Goal: Task Accomplishment & Management: Complete application form

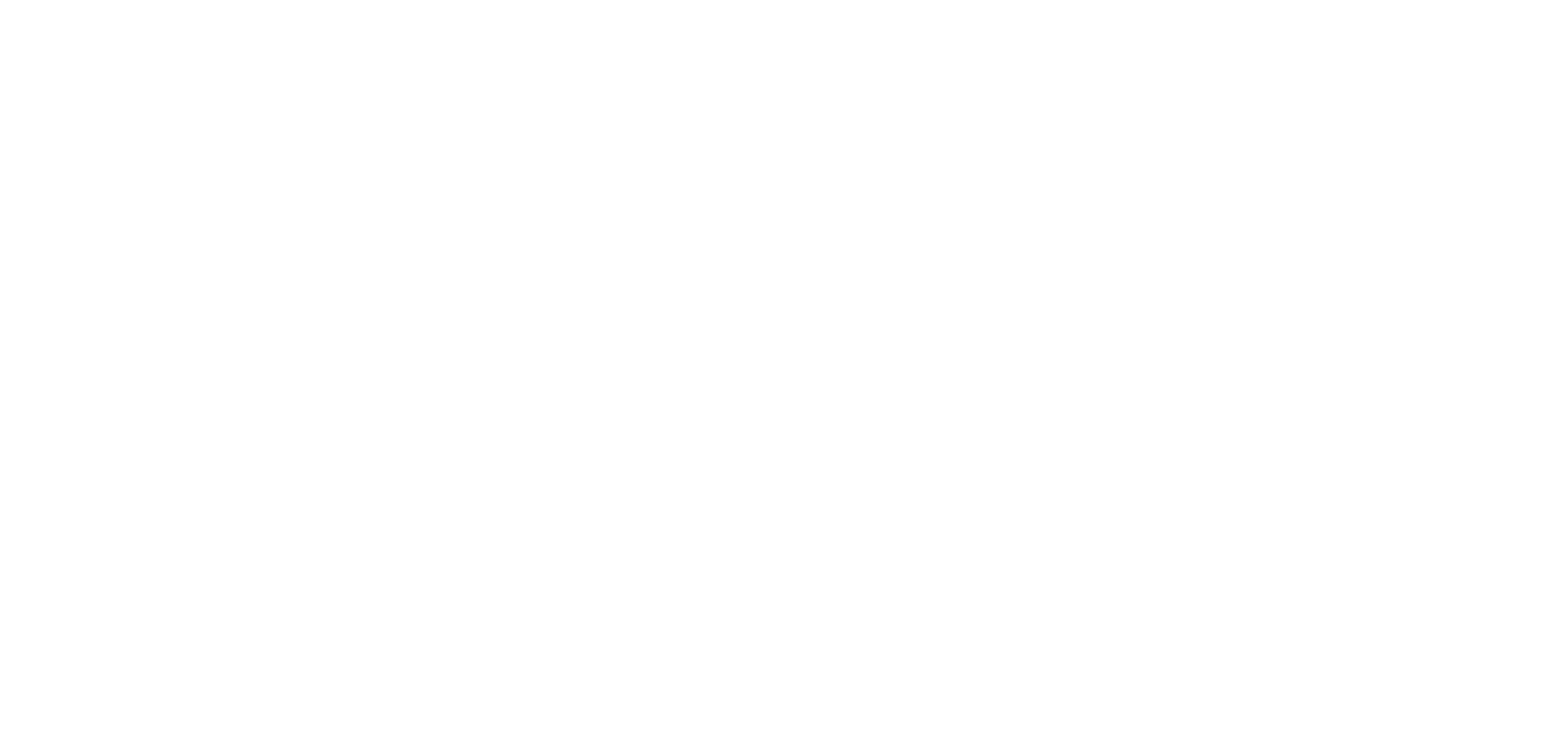
select select "MY"
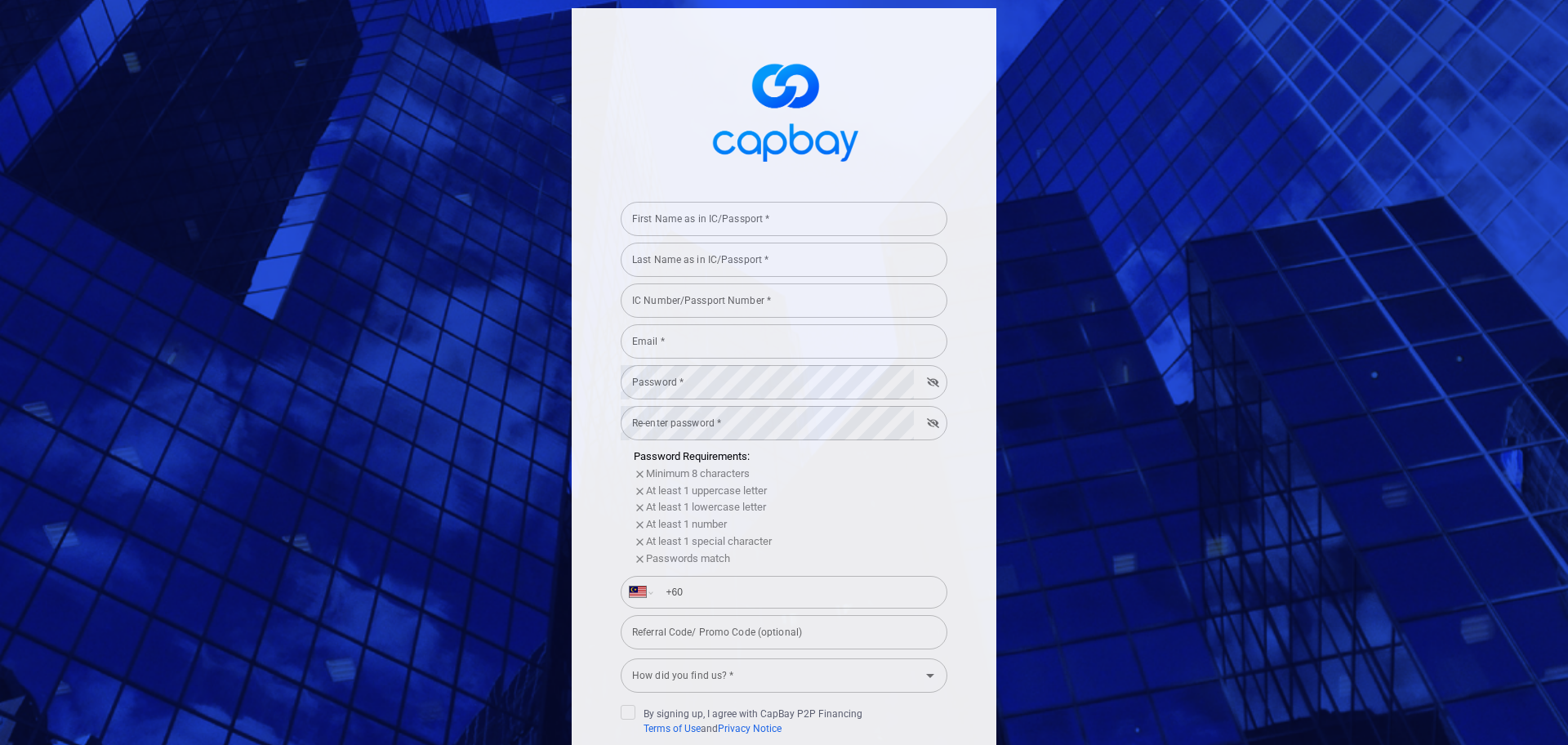
click at [709, 225] on input "First Name as in IC/Passport *" at bounding box center [784, 219] width 327 height 34
type input "[PERSON_NAME]"
type input "700920035693"
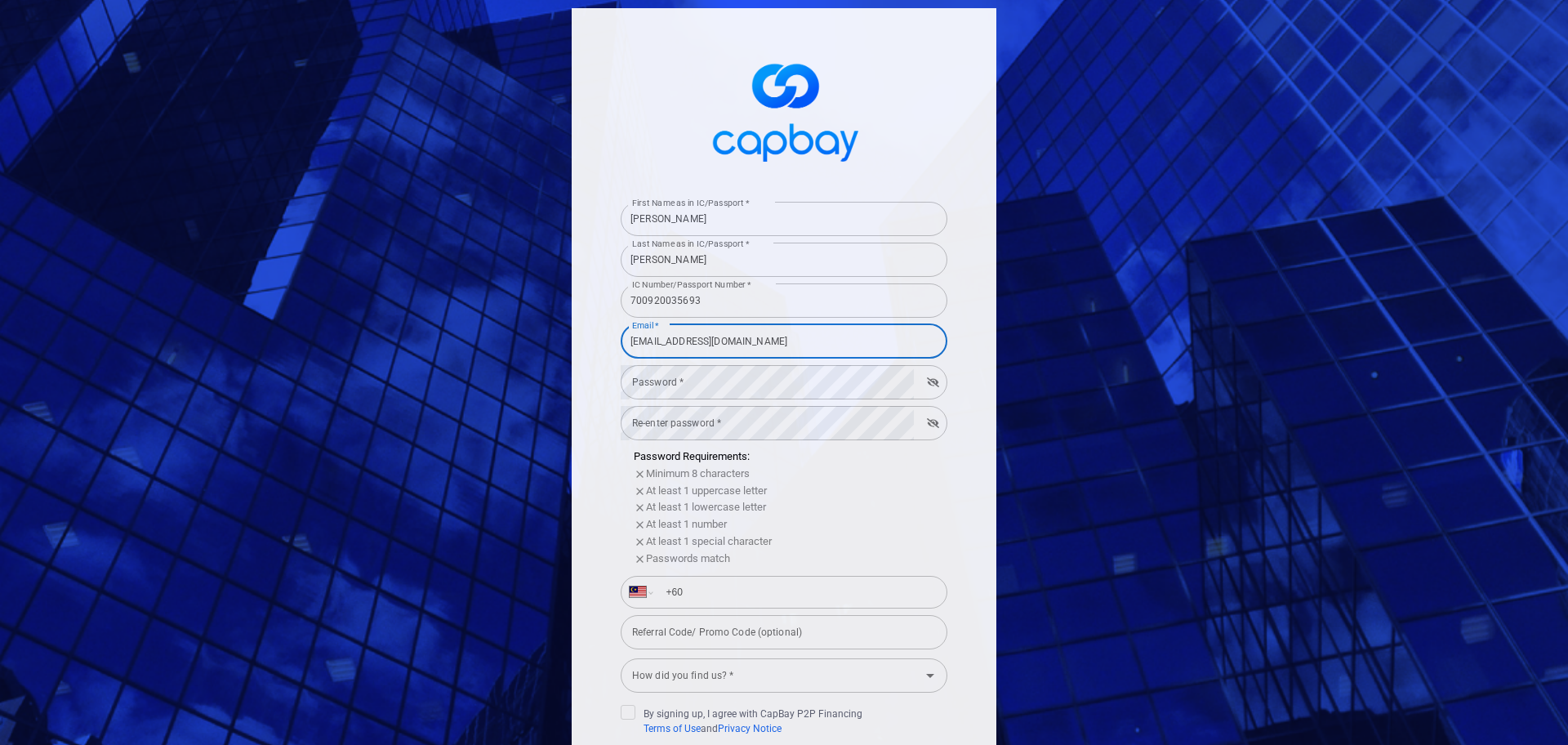
type input "ikhtar@yahoo.com"
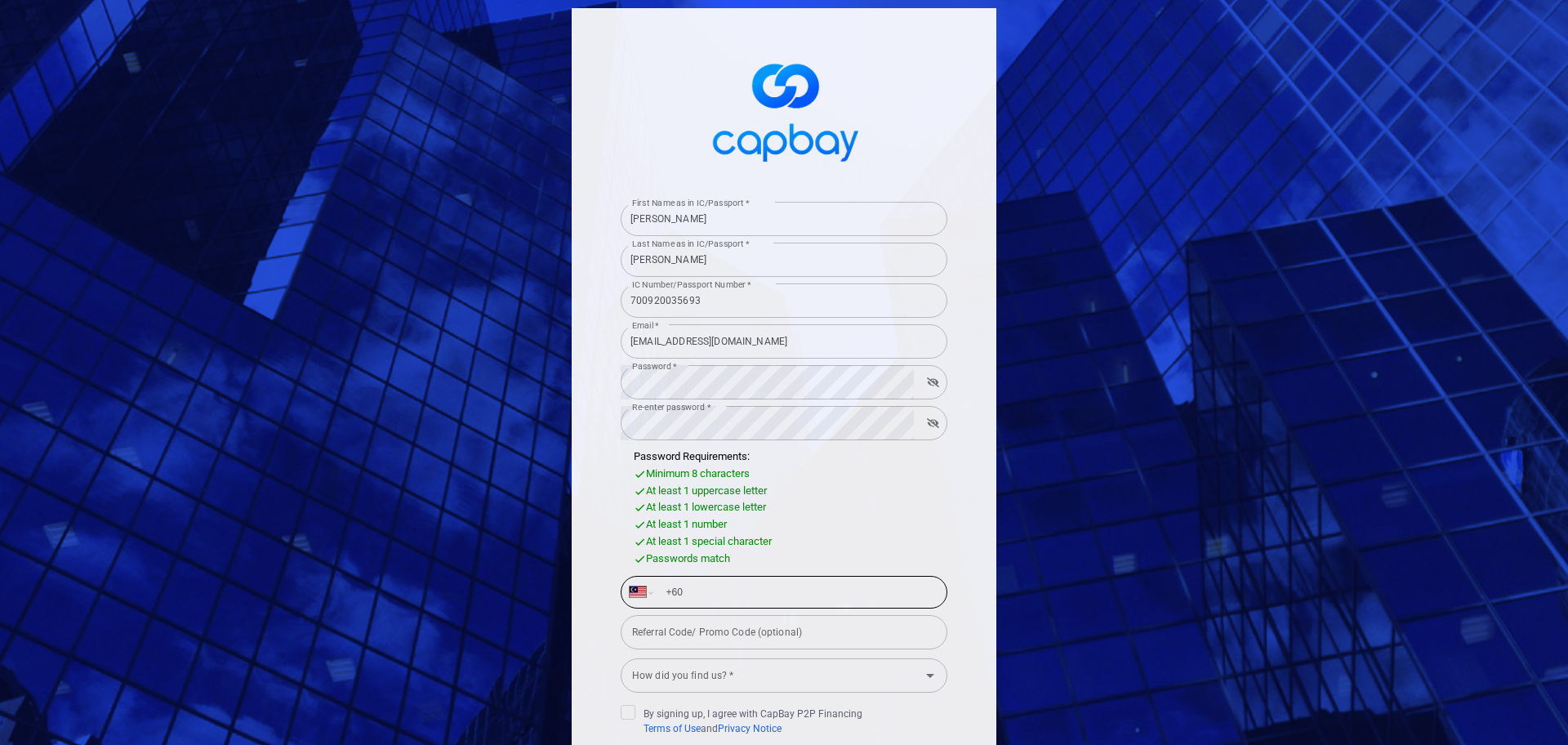
click at [695, 596] on input "+60" at bounding box center [796, 592] width 283 height 26
type input "+60 12 238 7407"
click at [780, 684] on input "How did you find us? *" at bounding box center [771, 675] width 290 height 30
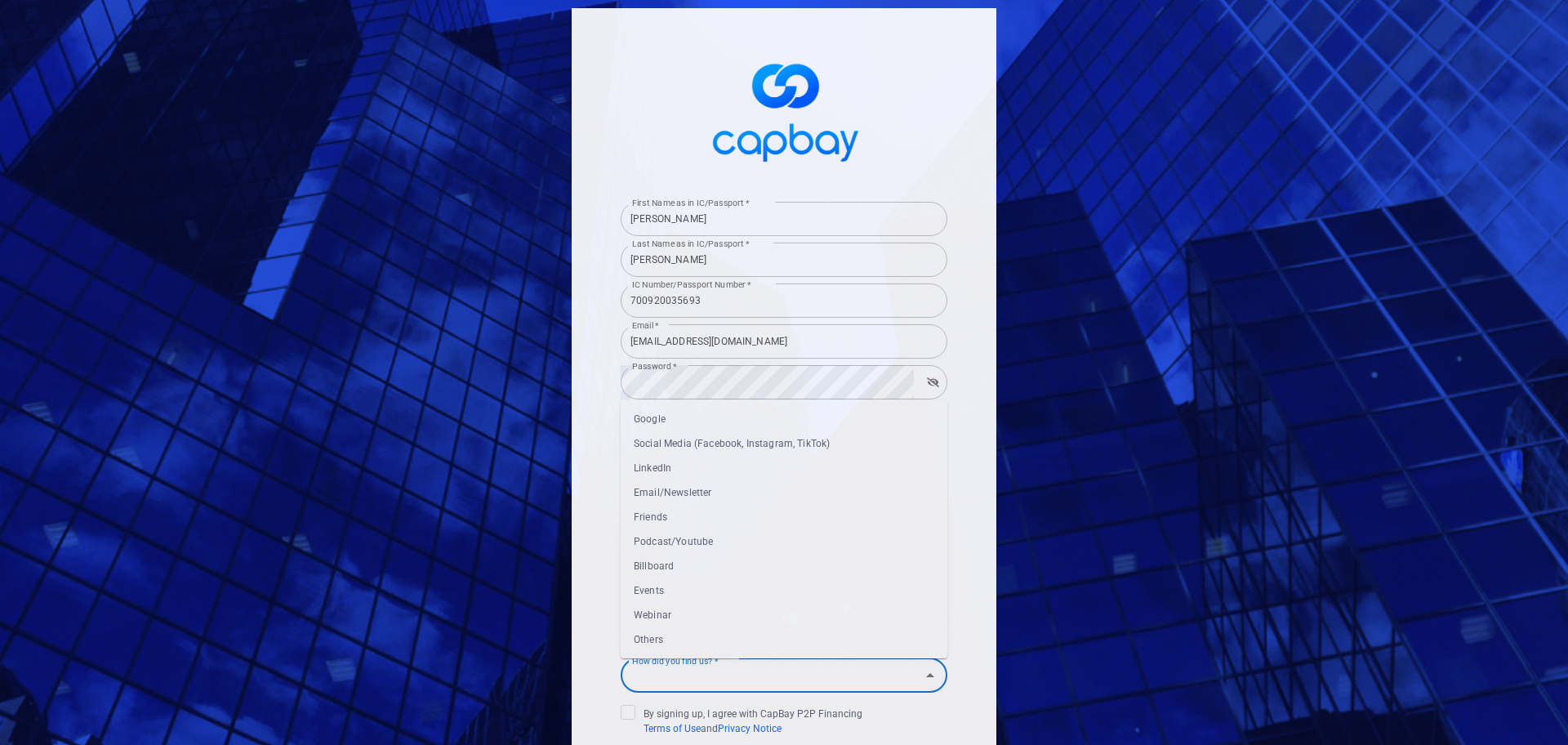
click at [666, 409] on li "Google" at bounding box center [784, 419] width 327 height 25
type input "Google"
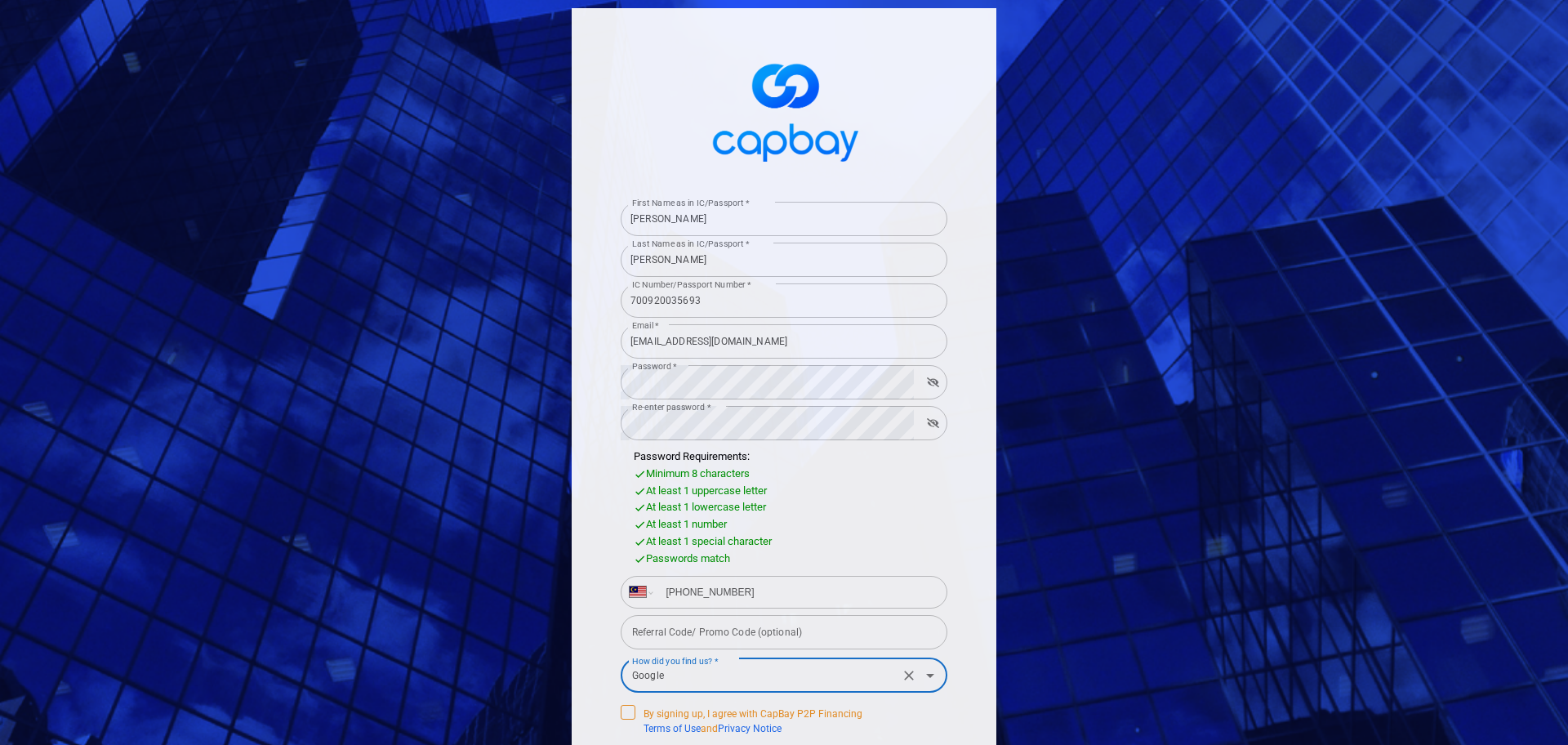
click at [621, 711] on icon at bounding box center [628, 711] width 13 height 13
click at [0, 0] on input "By signing up, I agree with CapBay P2P Financing Terms of Use and Privacy Notice" at bounding box center [0, 0] width 0 height 0
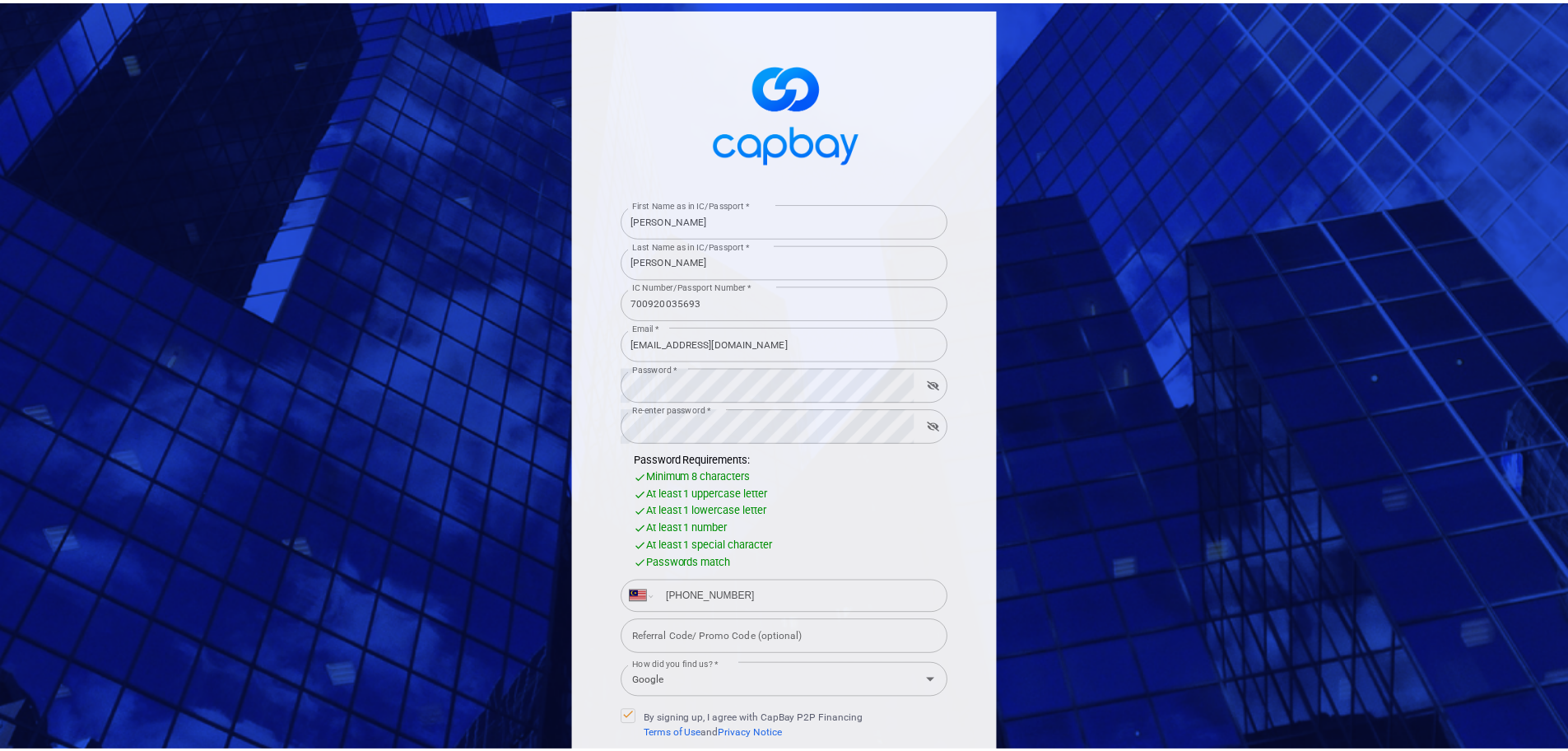
scroll to position [83, 0]
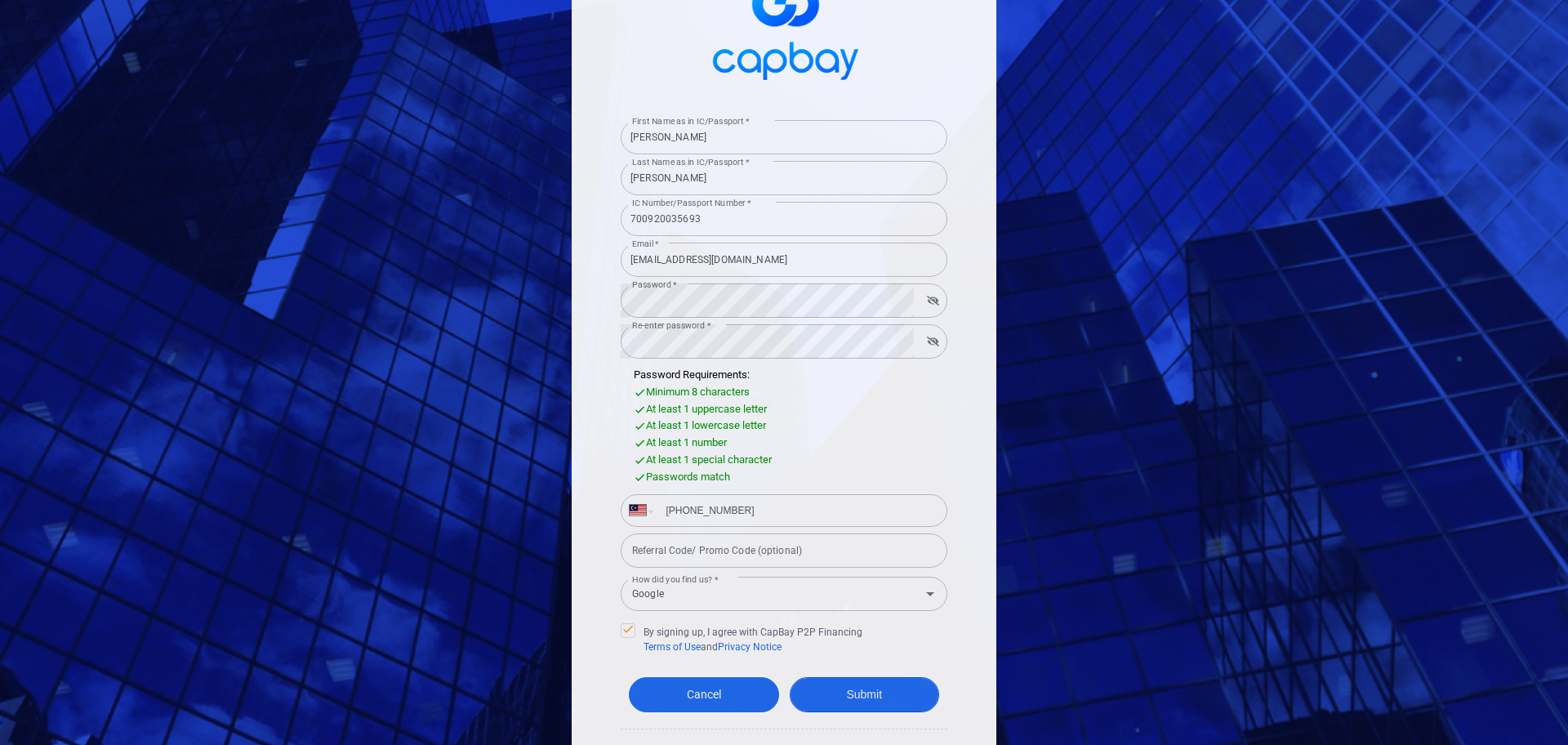
click at [866, 701] on button "Submit" at bounding box center [865, 695] width 151 height 35
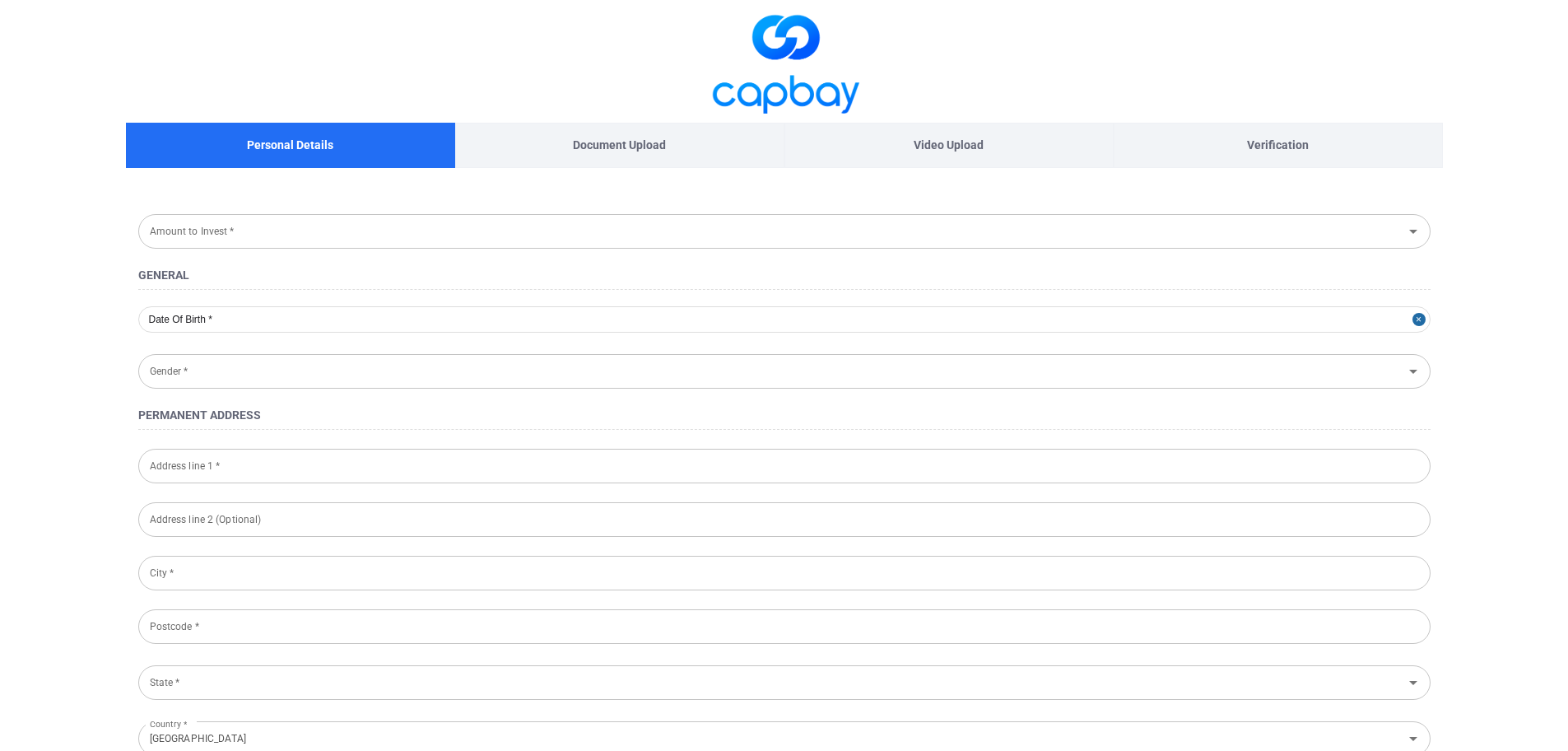
type input "RM 10,000 - RM 30,000"
type input "[DATE]"
type input "[DEMOGRAPHIC_DATA]"
type input "[STREET_ADDRESS],"
type input "KIARAVIEW"
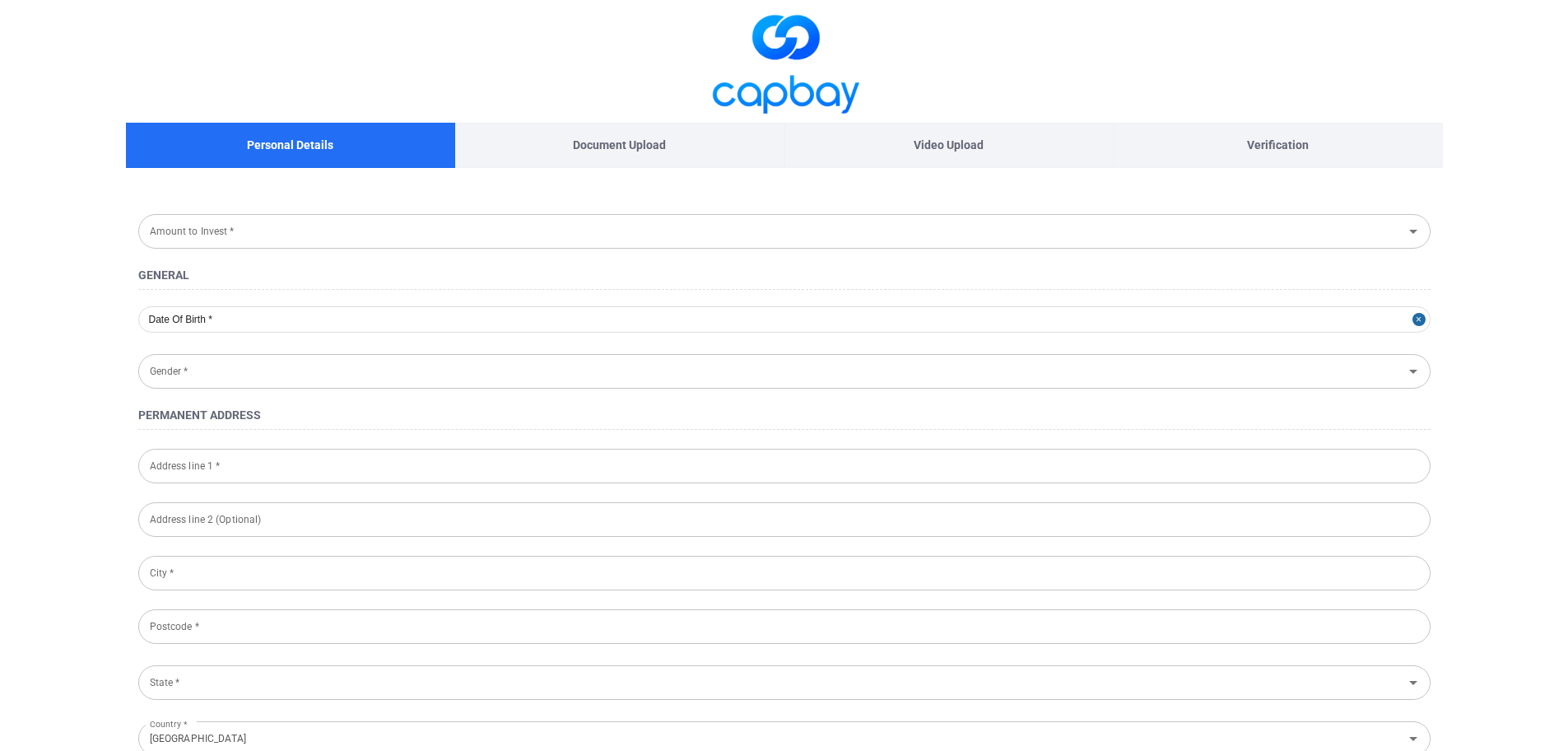
type input "[GEOGRAPHIC_DATA]"
type input "50480"
type input "[GEOGRAPHIC_DATA]"
type input "700920-03-5693"
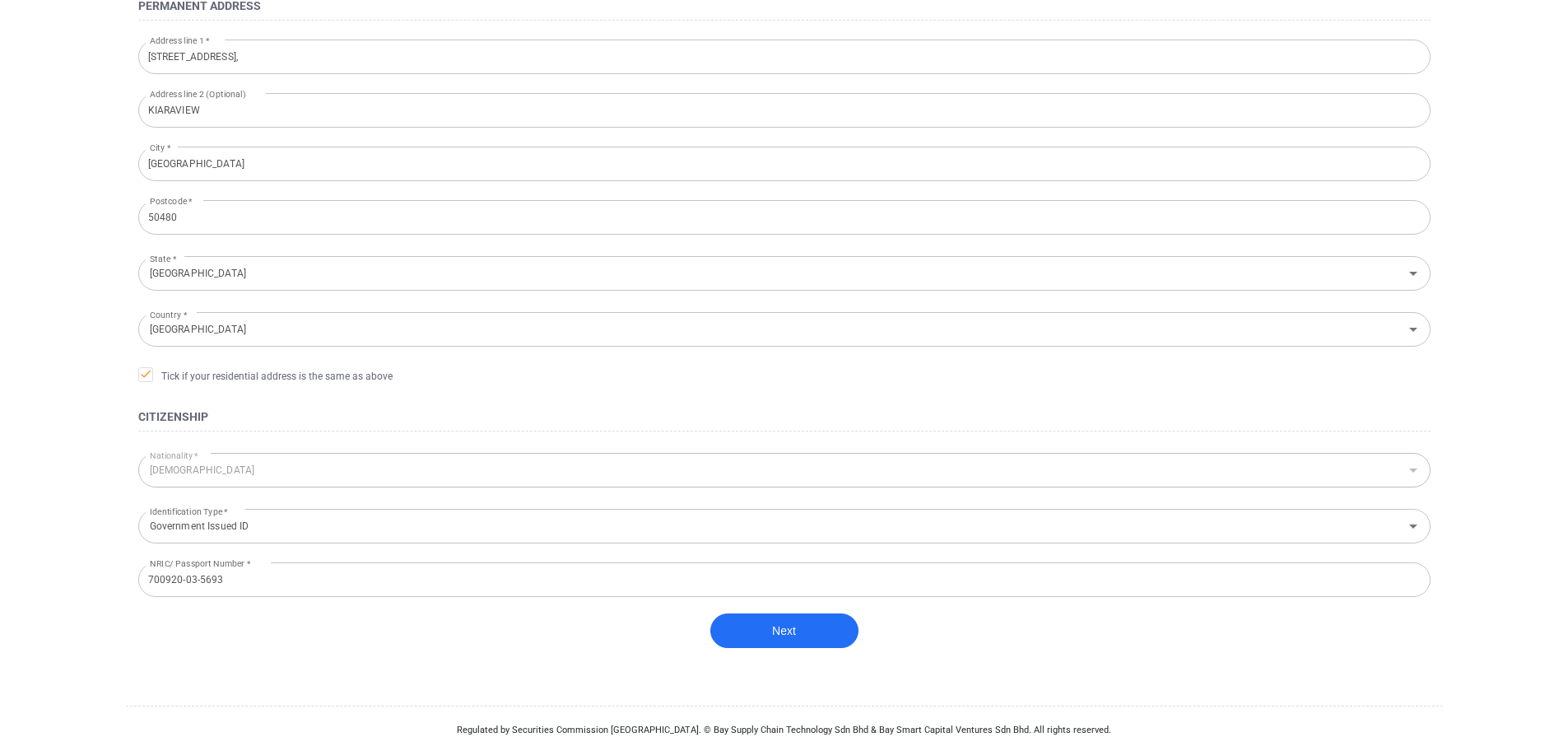
scroll to position [412, 0]
click at [764, 631] on button "Next" at bounding box center [784, 627] width 148 height 35
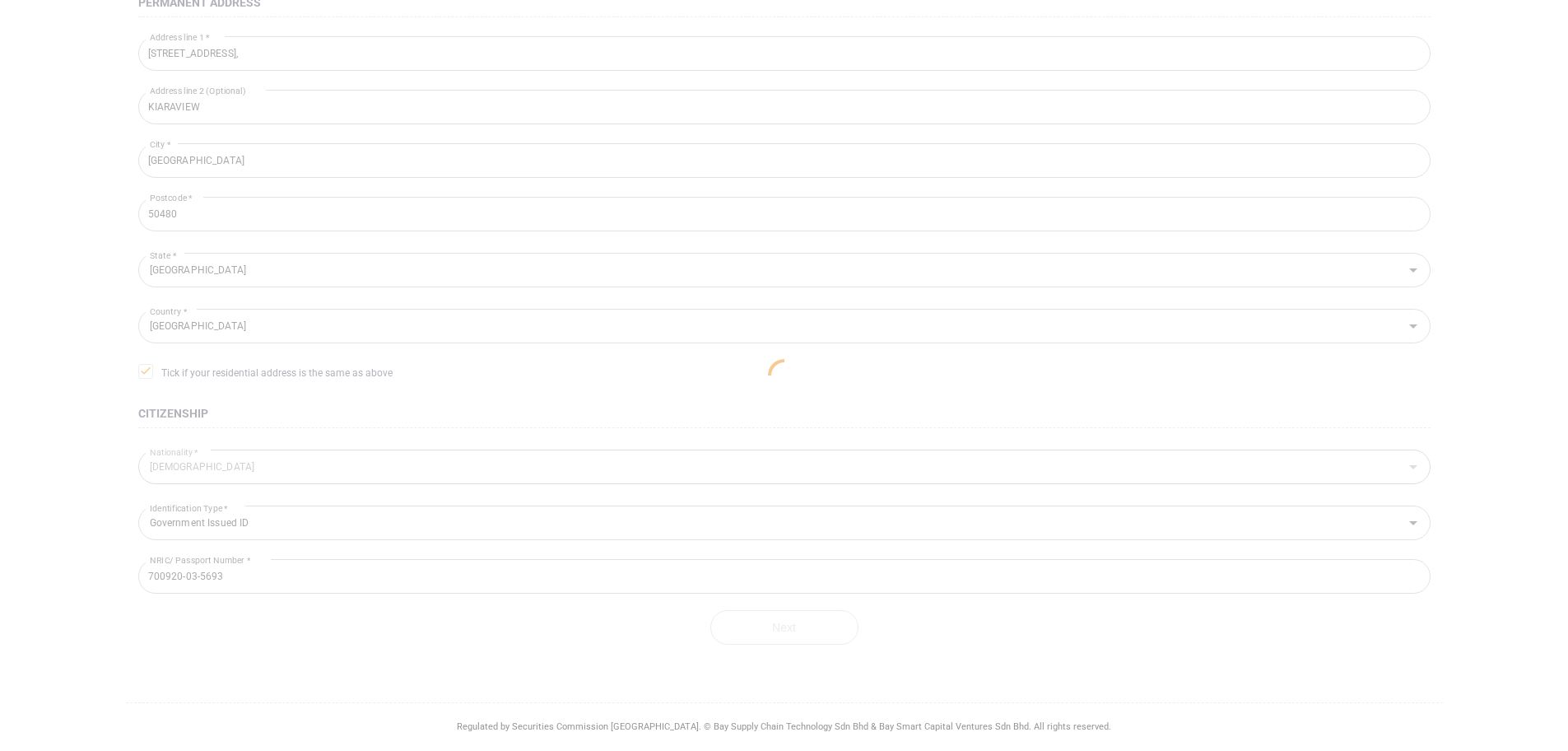
click at [800, 417] on div at bounding box center [784, 376] width 1568 height 751
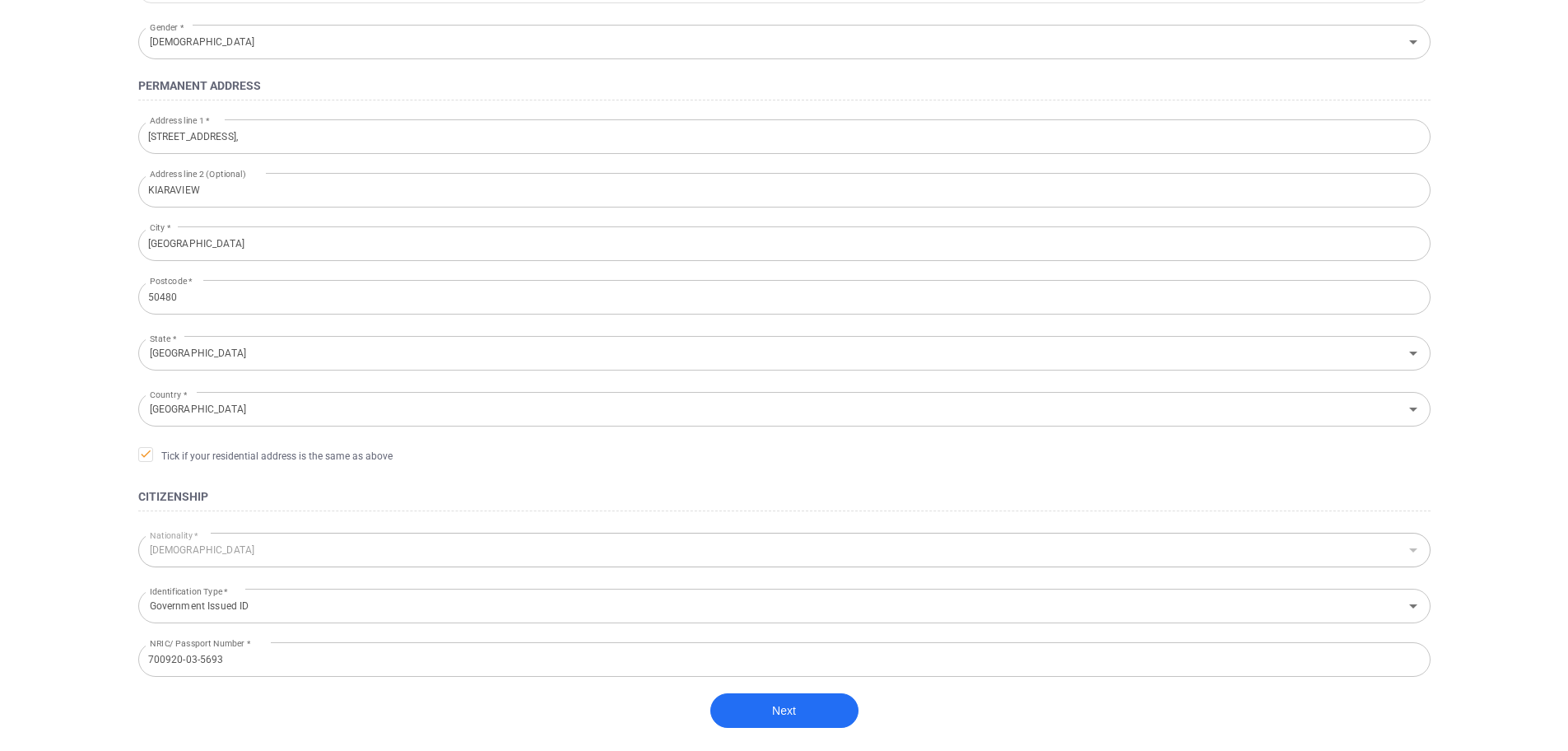
scroll to position [412, 0]
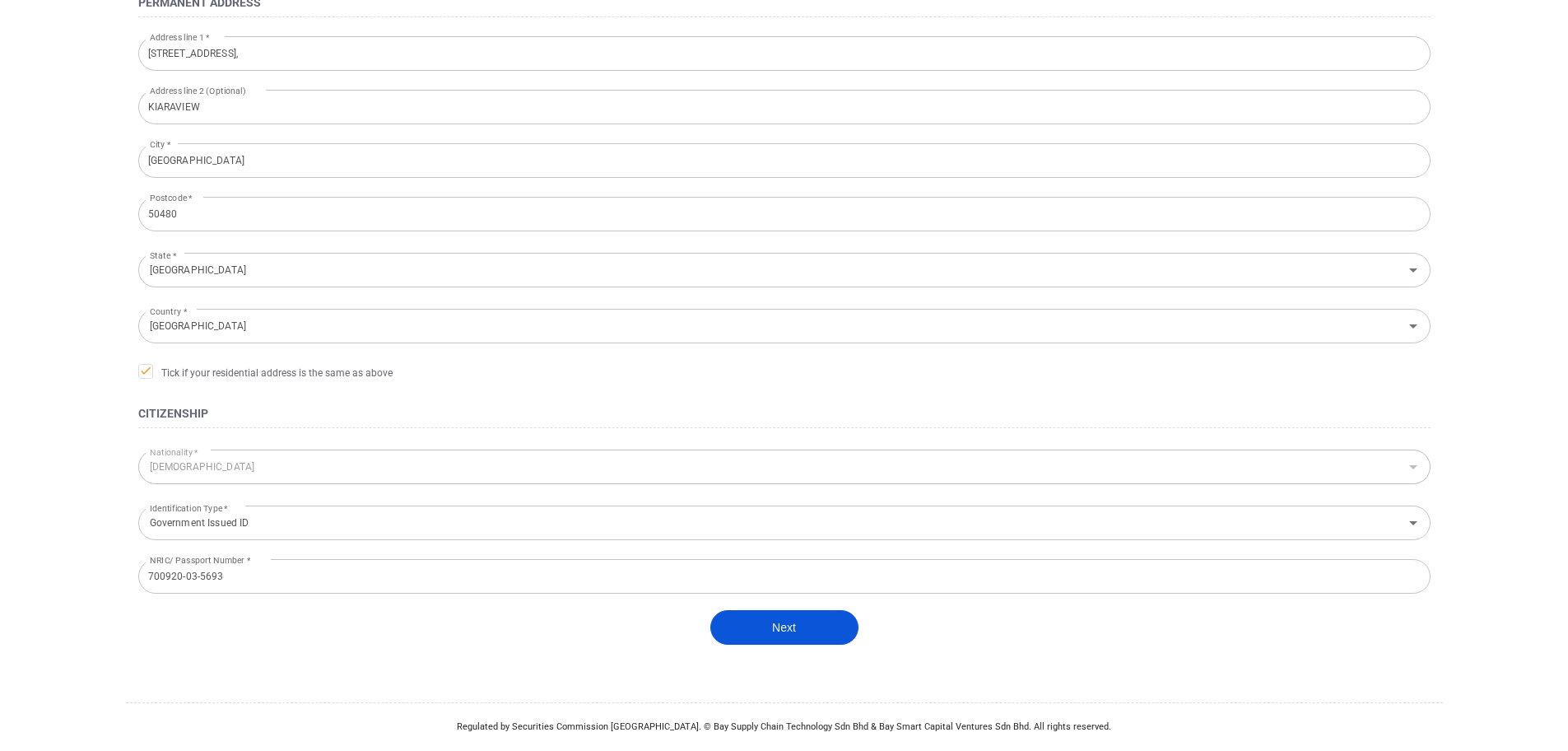
click at [786, 626] on button "Next" at bounding box center [784, 627] width 148 height 35
click at [221, 622] on div "Next" at bounding box center [784, 635] width 1292 height 51
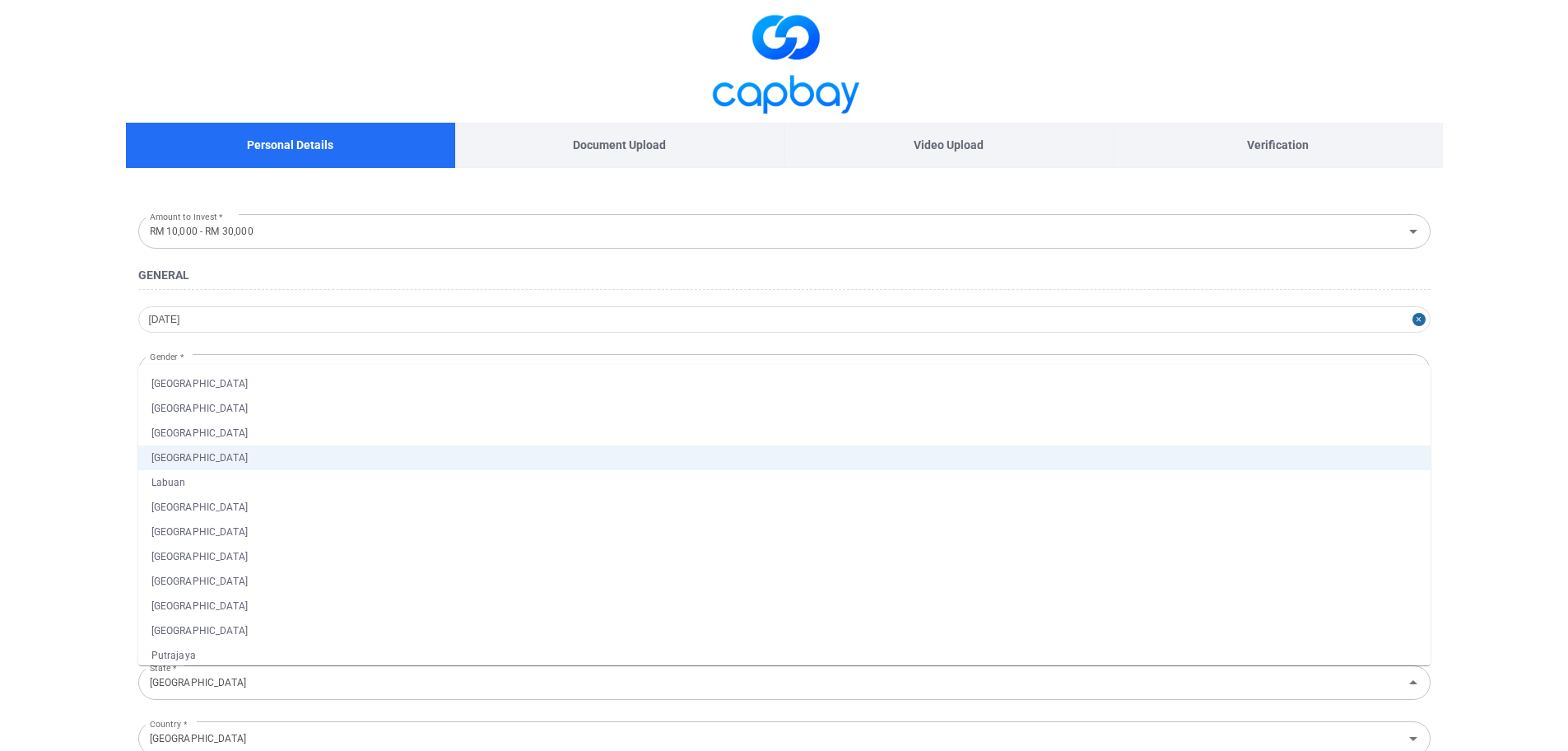
scroll to position [133, 0]
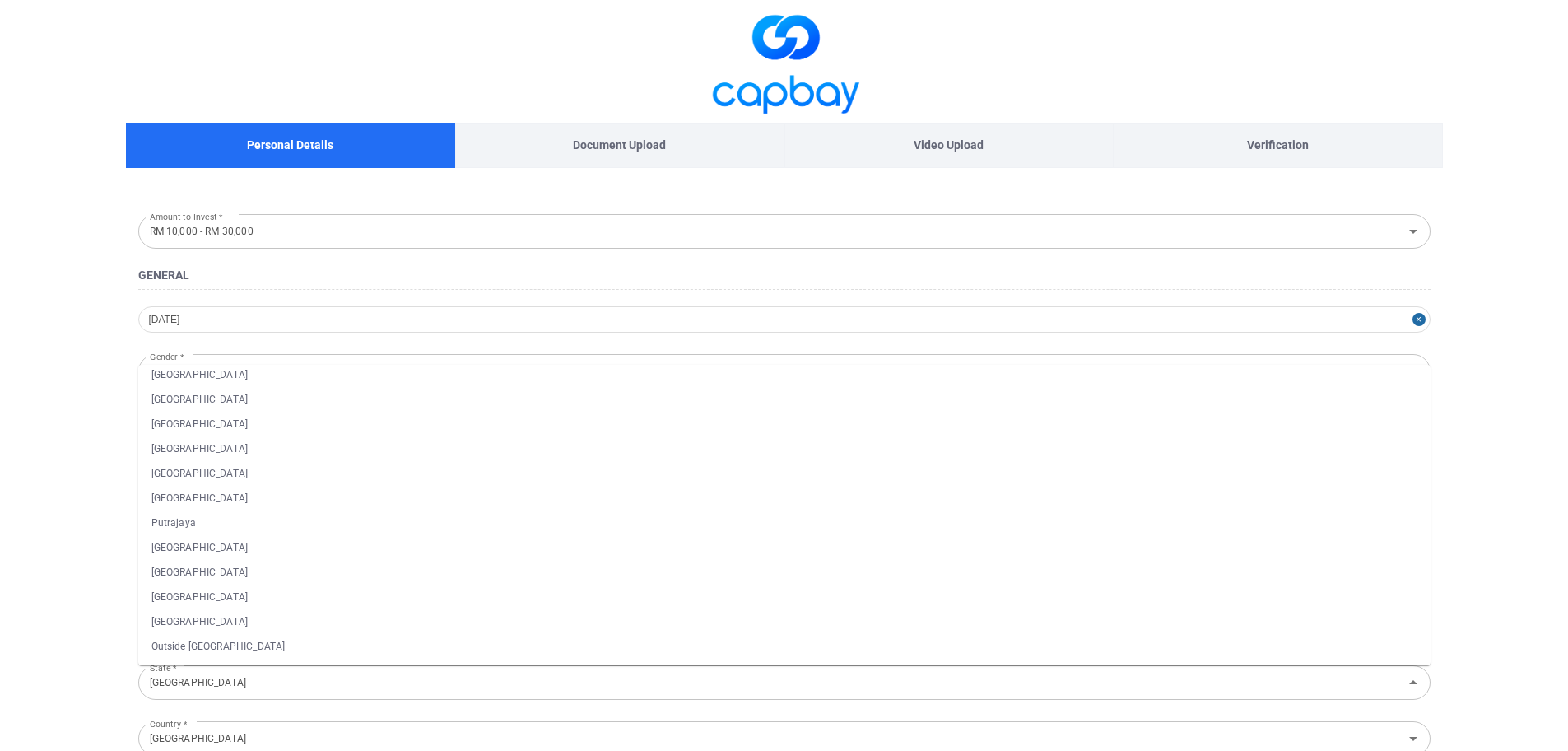
click at [1532, 540] on main "Personal Details Document Upload Video Upload Verification Amount to Invest * R…" at bounding box center [784, 581] width 1568 height 1163
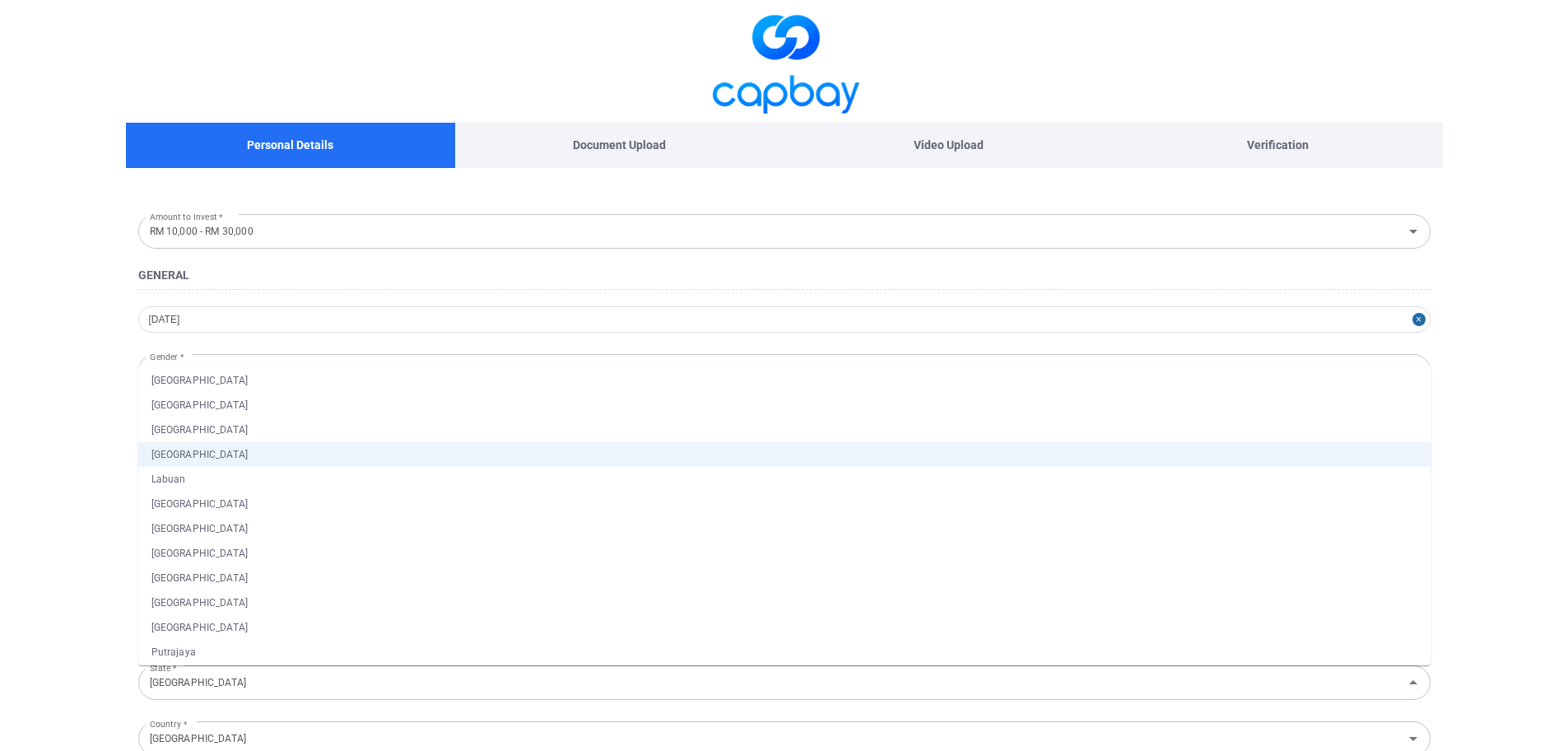
scroll to position [0, 0]
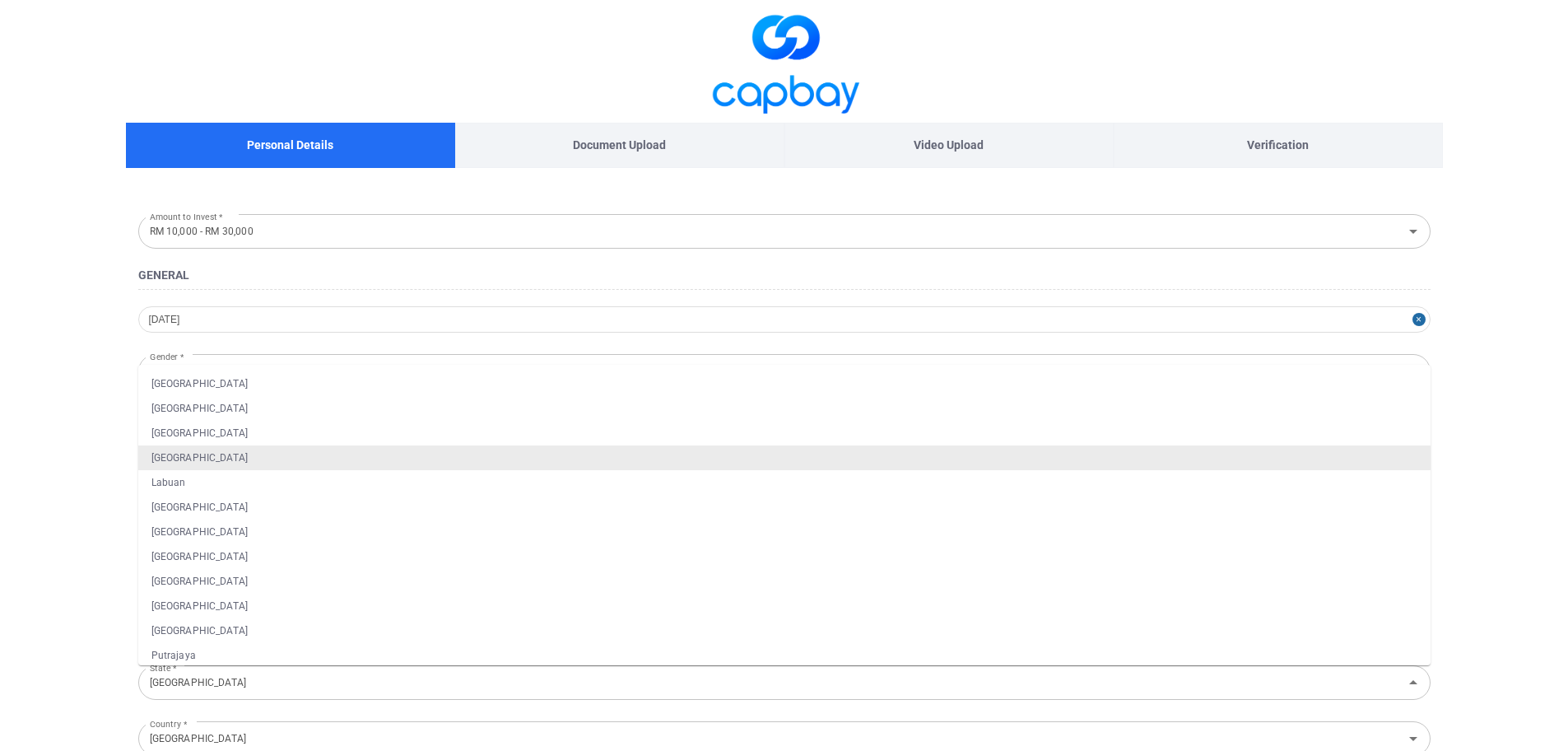
click at [197, 461] on li "[GEOGRAPHIC_DATA]" at bounding box center [784, 458] width 1292 height 25
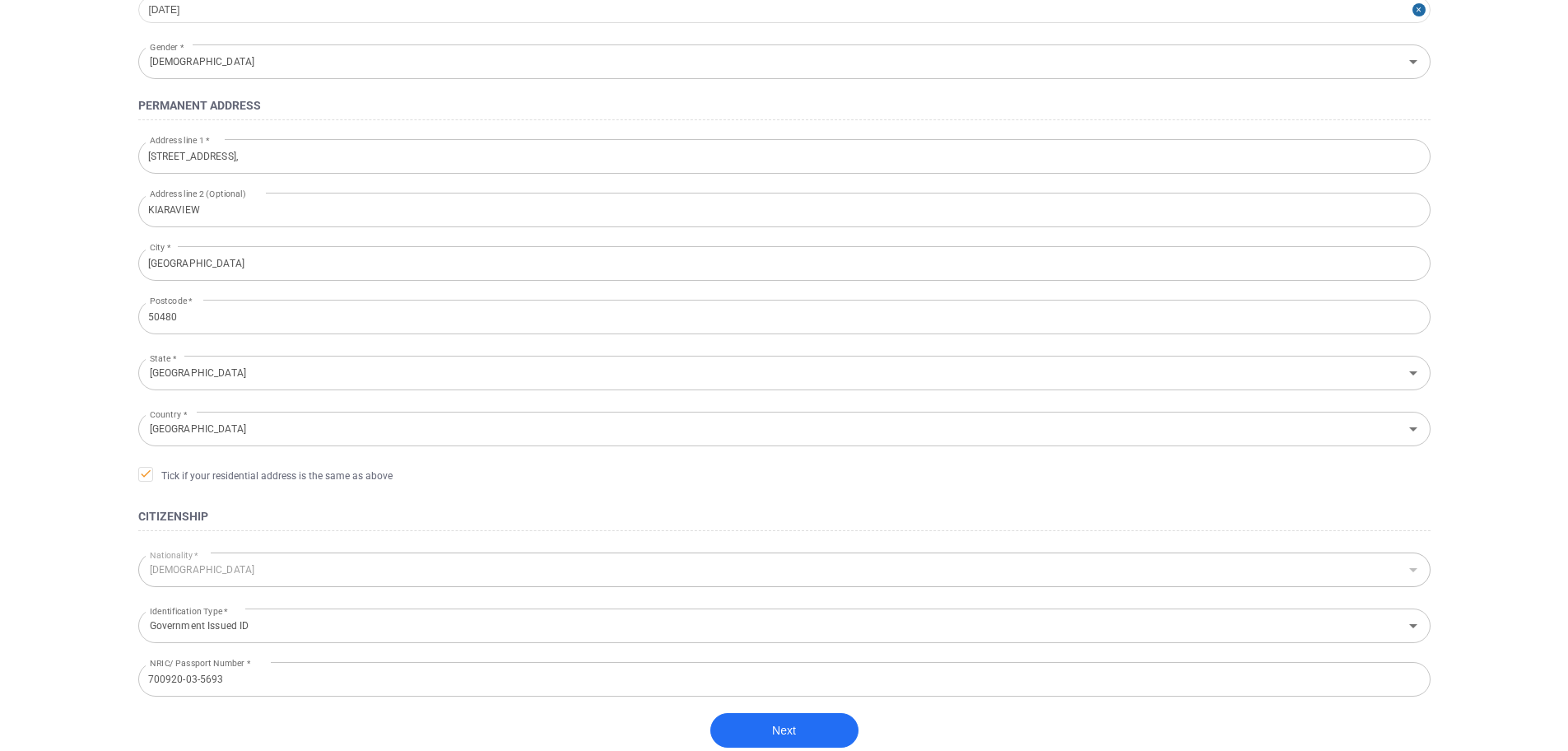
scroll to position [329, 0]
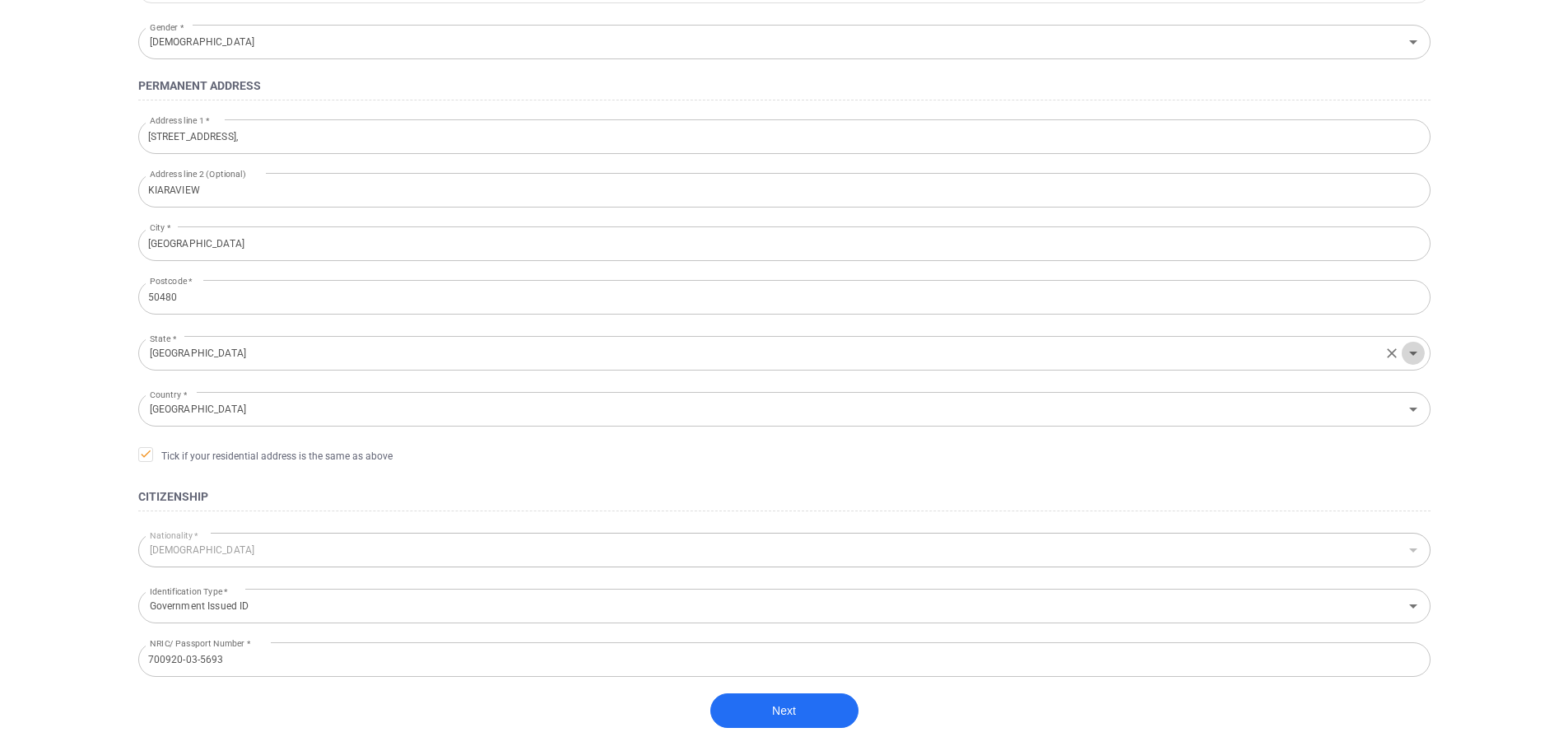
click at [1415, 355] on icon "Open" at bounding box center [1413, 352] width 20 height 20
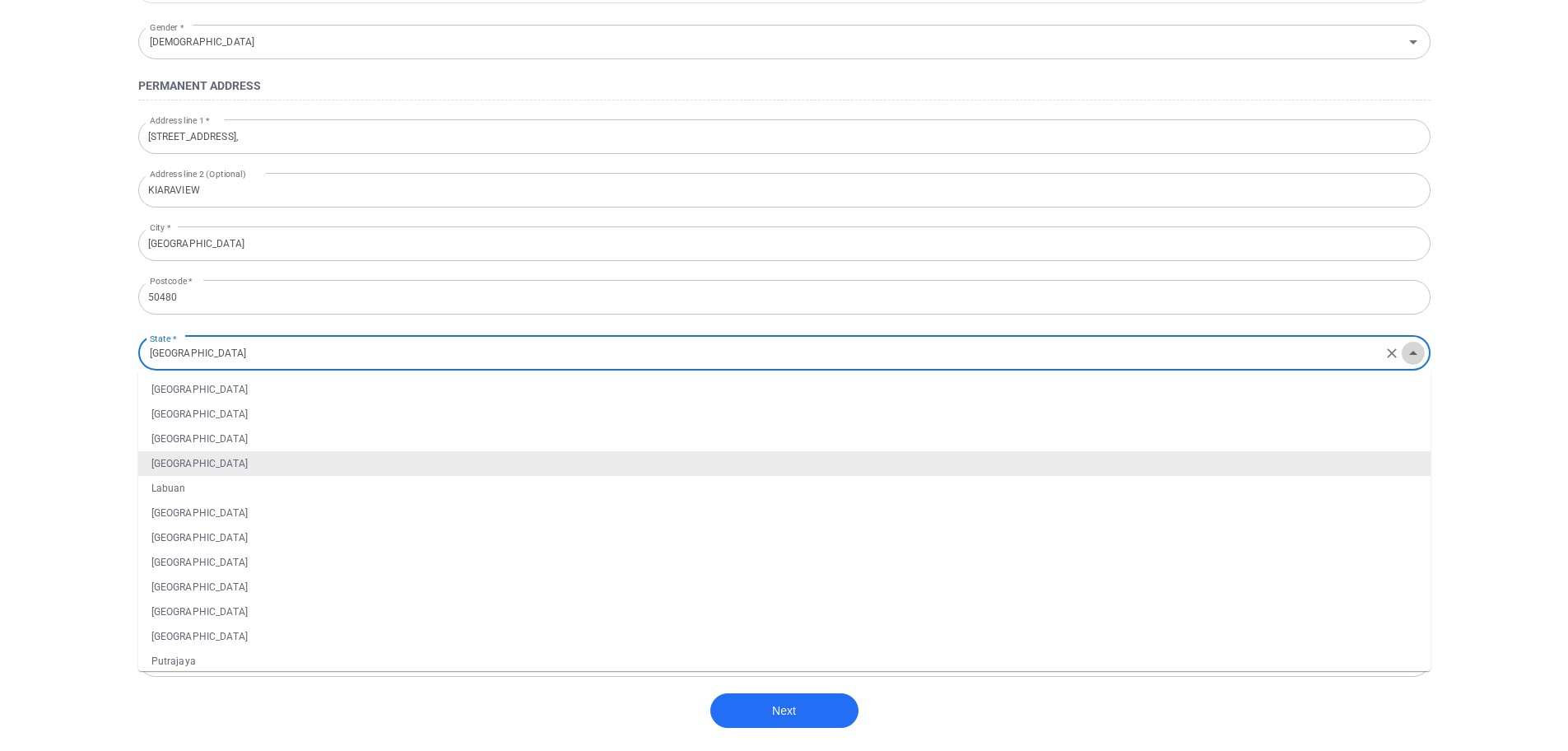
click at [1415, 355] on icon "Close" at bounding box center [1413, 352] width 20 height 20
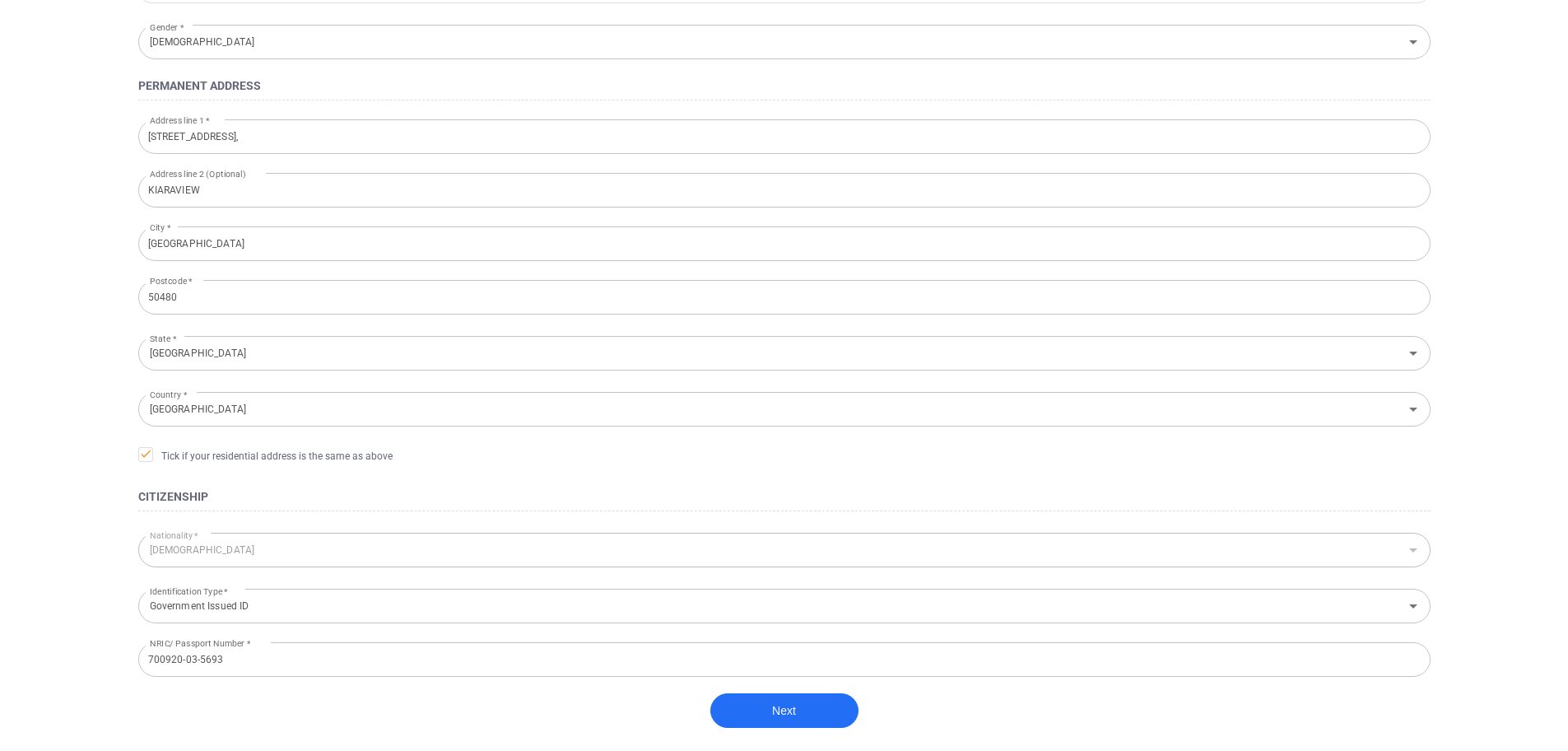
click at [28, 576] on main "Personal Details Document Upload Video Upload Verification Amount to Invest * R…" at bounding box center [784, 252] width 1568 height 1163
click at [796, 715] on button "Next" at bounding box center [784, 711] width 148 height 35
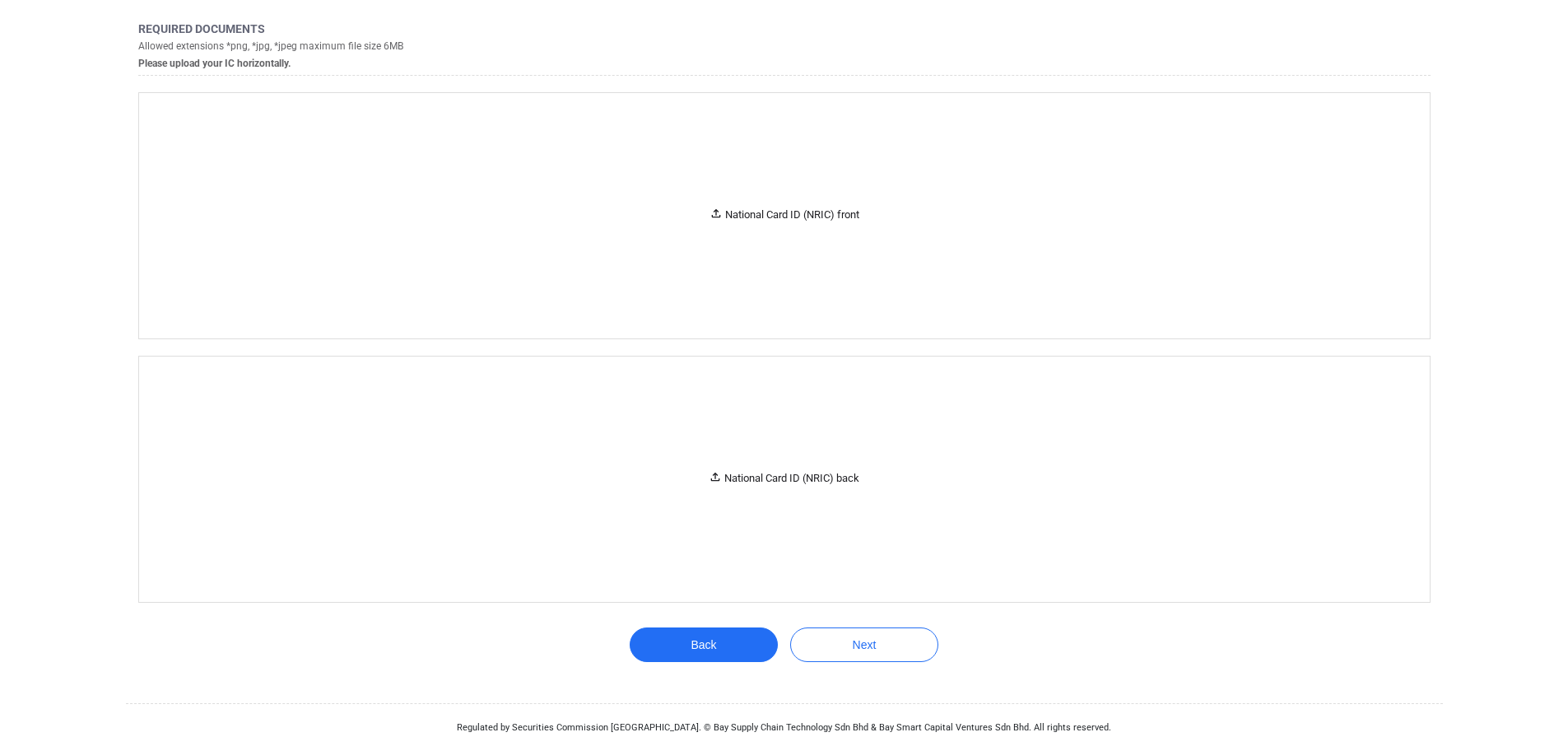
scroll to position [205, 0]
click at [721, 215] on div "National Card ID (NRIC) front" at bounding box center [784, 215] width 150 height 17
click at [713, 475] on icon at bounding box center [715, 476] width 9 height 9
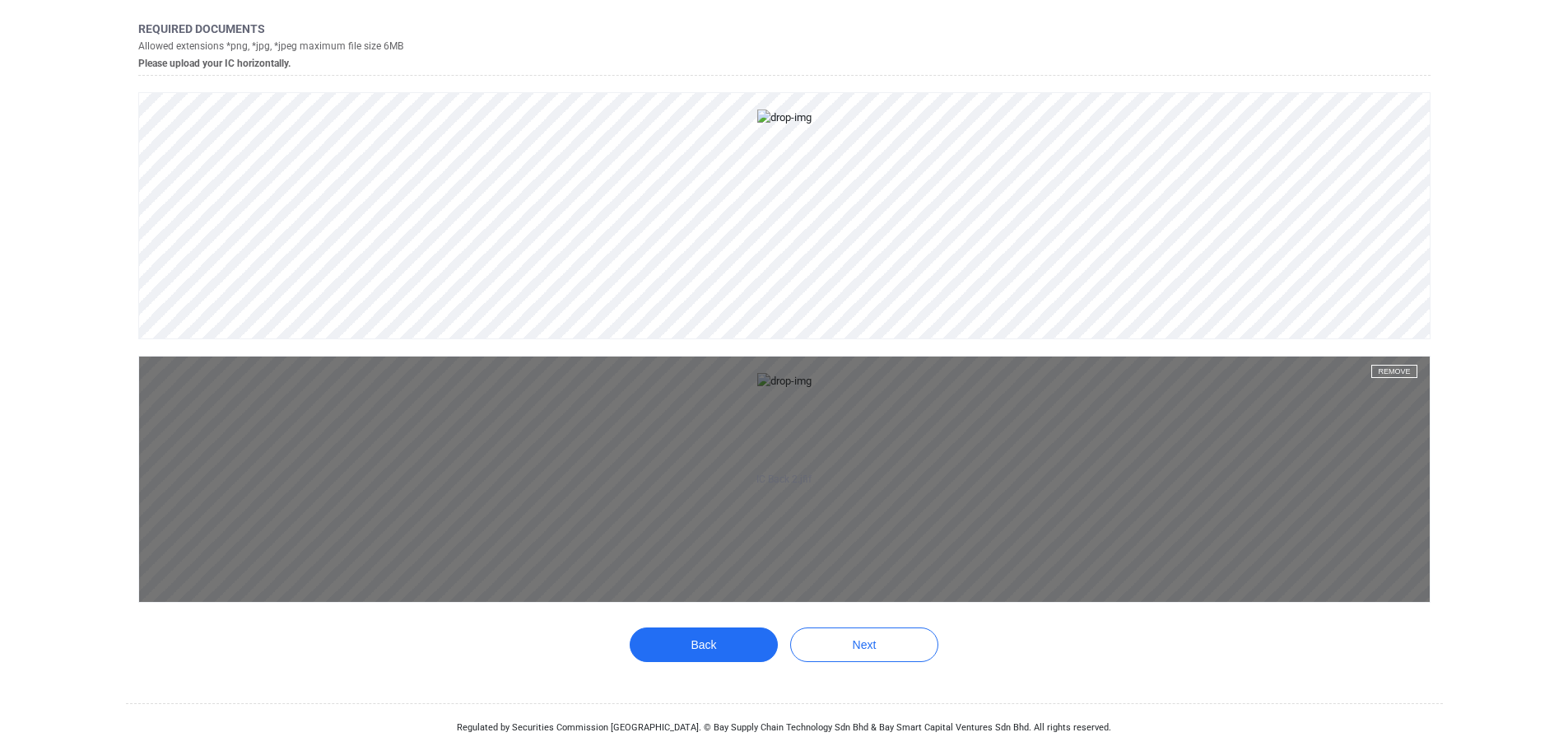
scroll to position [700, 0]
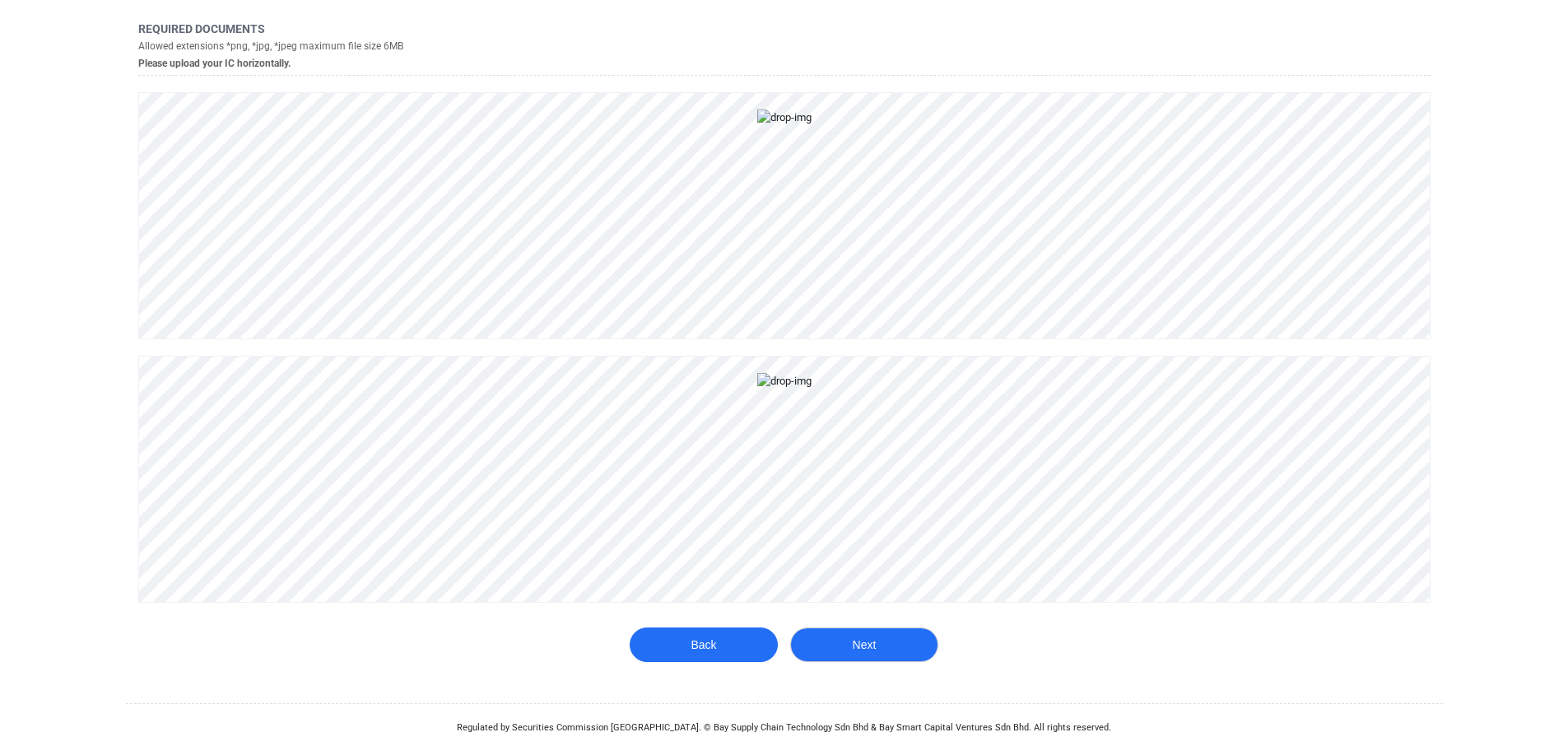
click at [863, 651] on button "Next" at bounding box center [864, 644] width 148 height 35
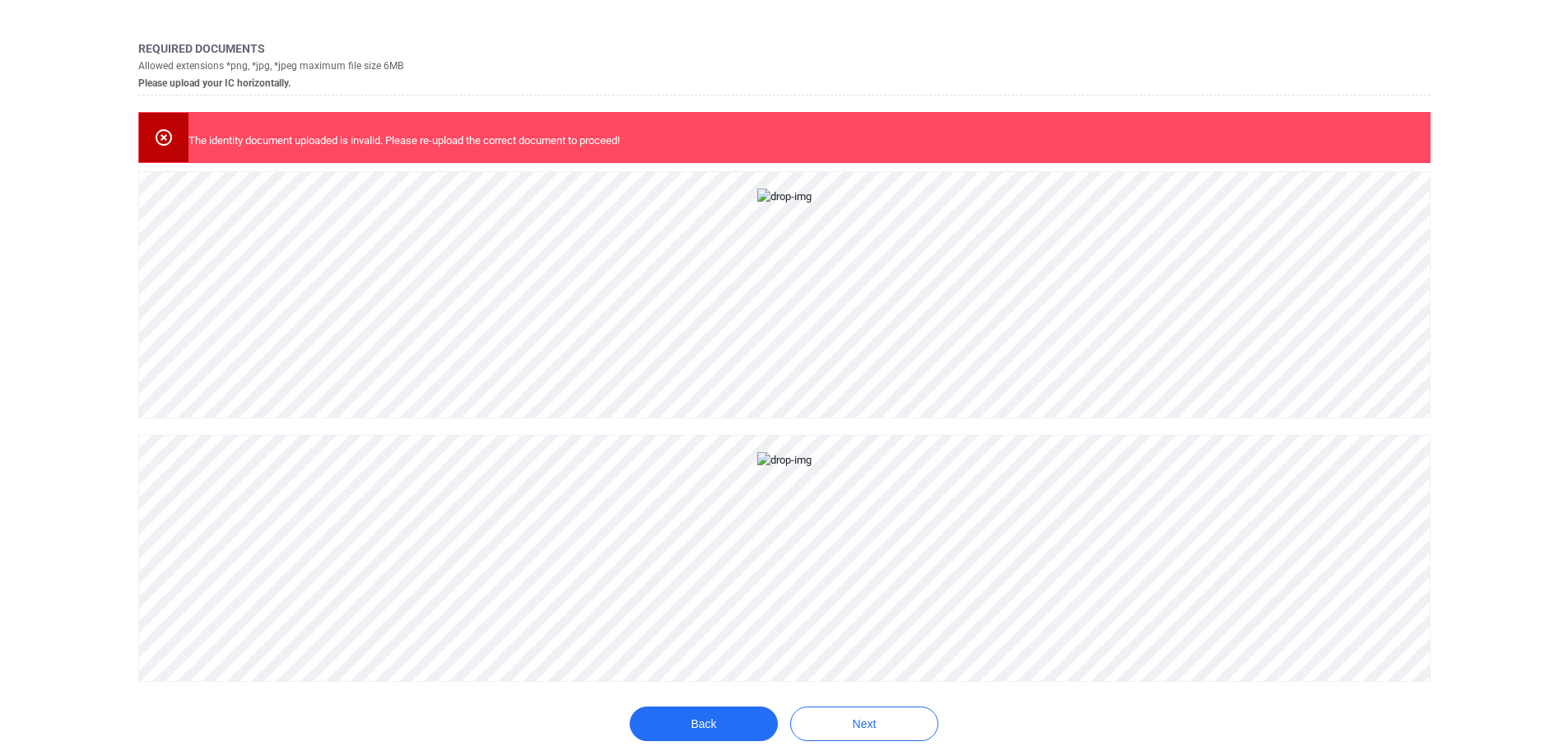
scroll to position [48, 0]
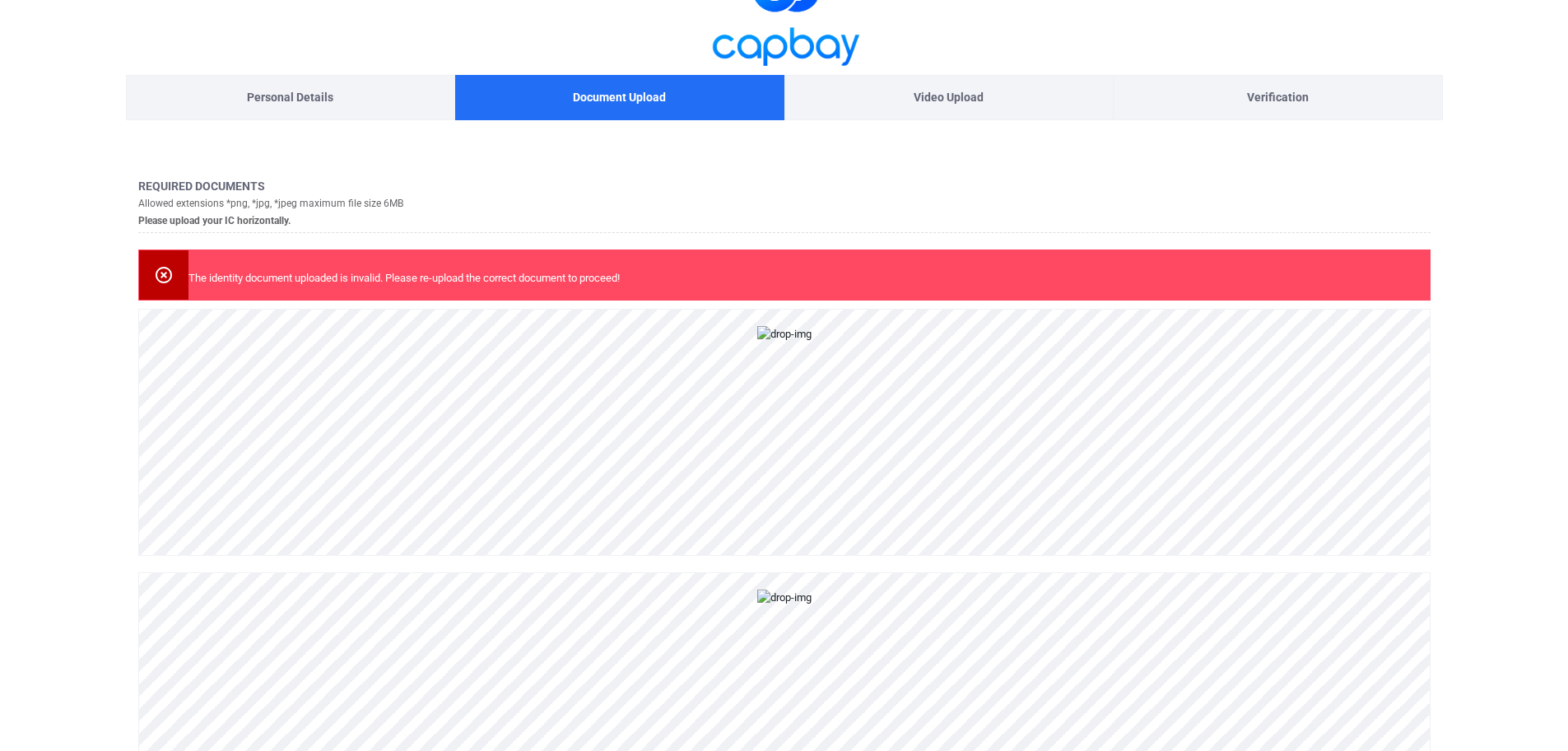
click at [161, 278] on icon at bounding box center [163, 275] width 16 height 16
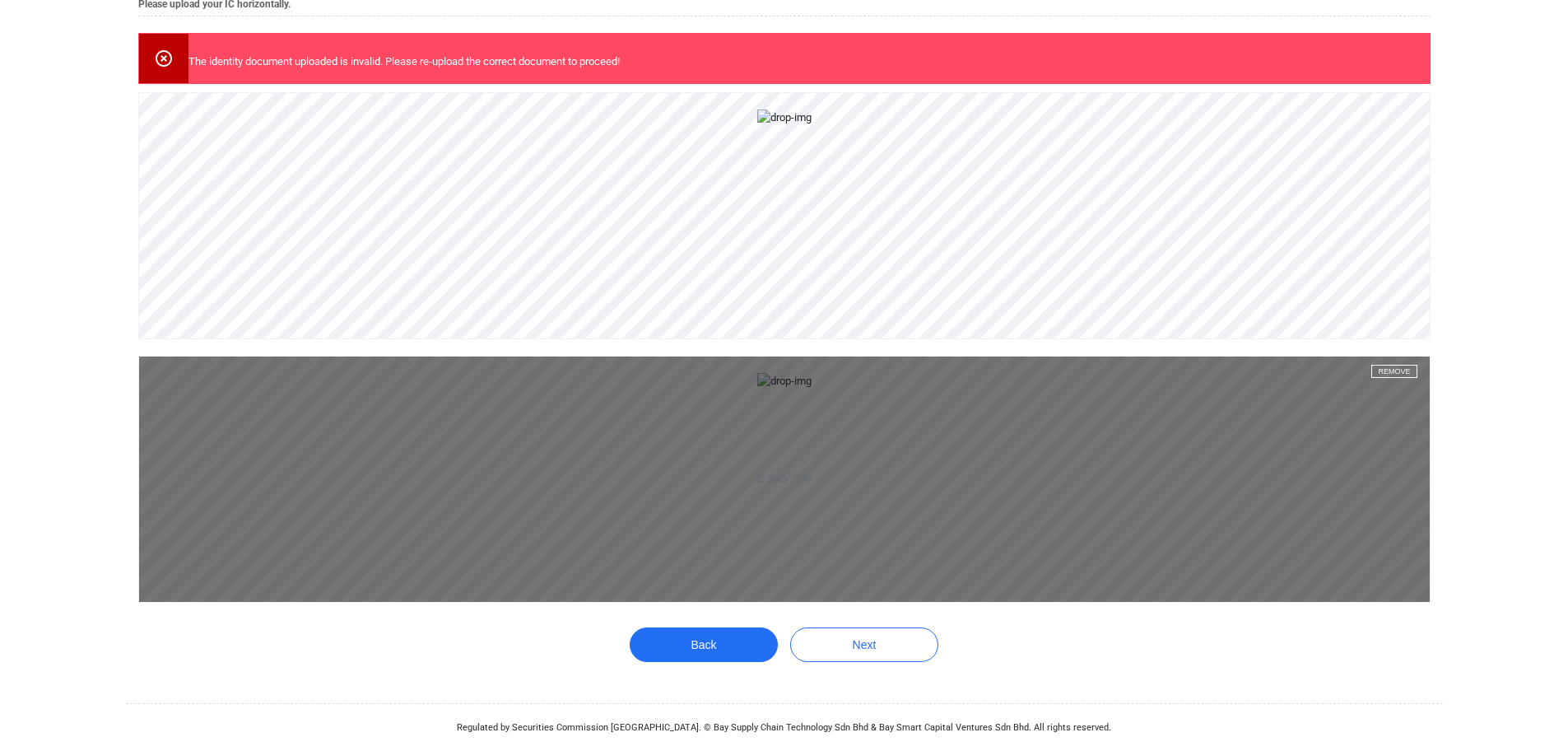
scroll to position [759, 0]
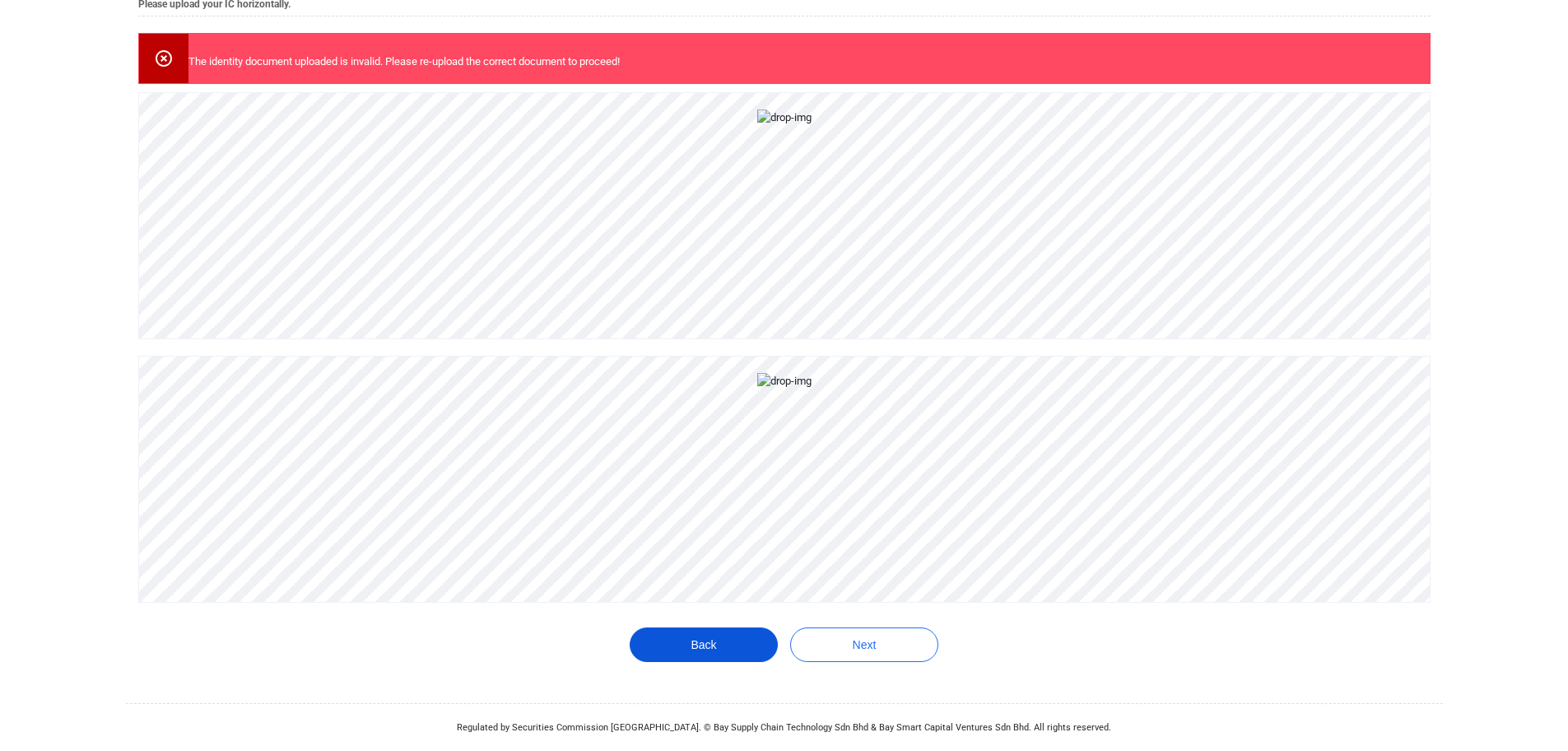
click at [682, 654] on button "Back" at bounding box center [704, 644] width 148 height 35
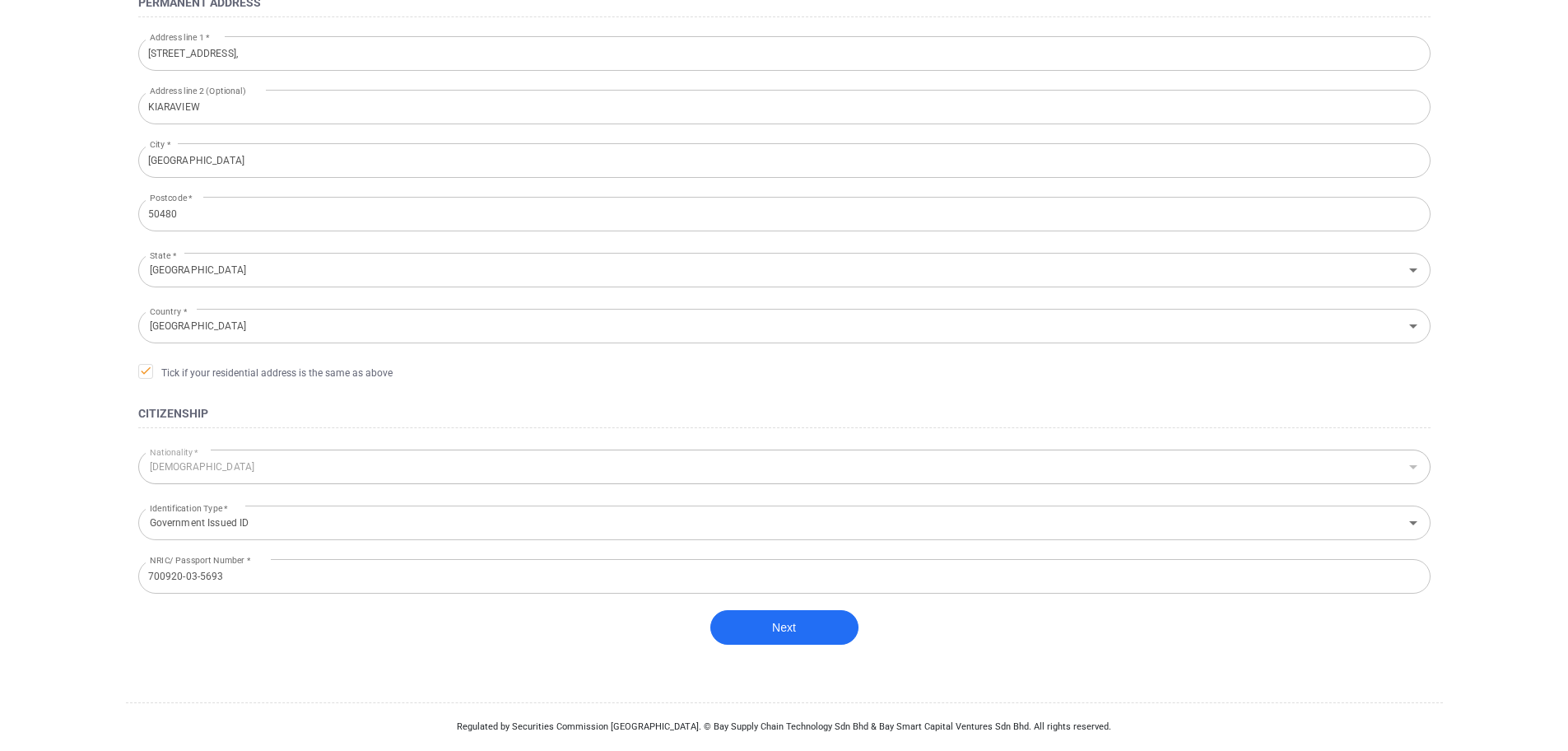
scroll to position [412, 0]
click at [790, 635] on button "Next" at bounding box center [784, 627] width 148 height 35
click at [764, 622] on button "Next" at bounding box center [784, 627] width 148 height 35
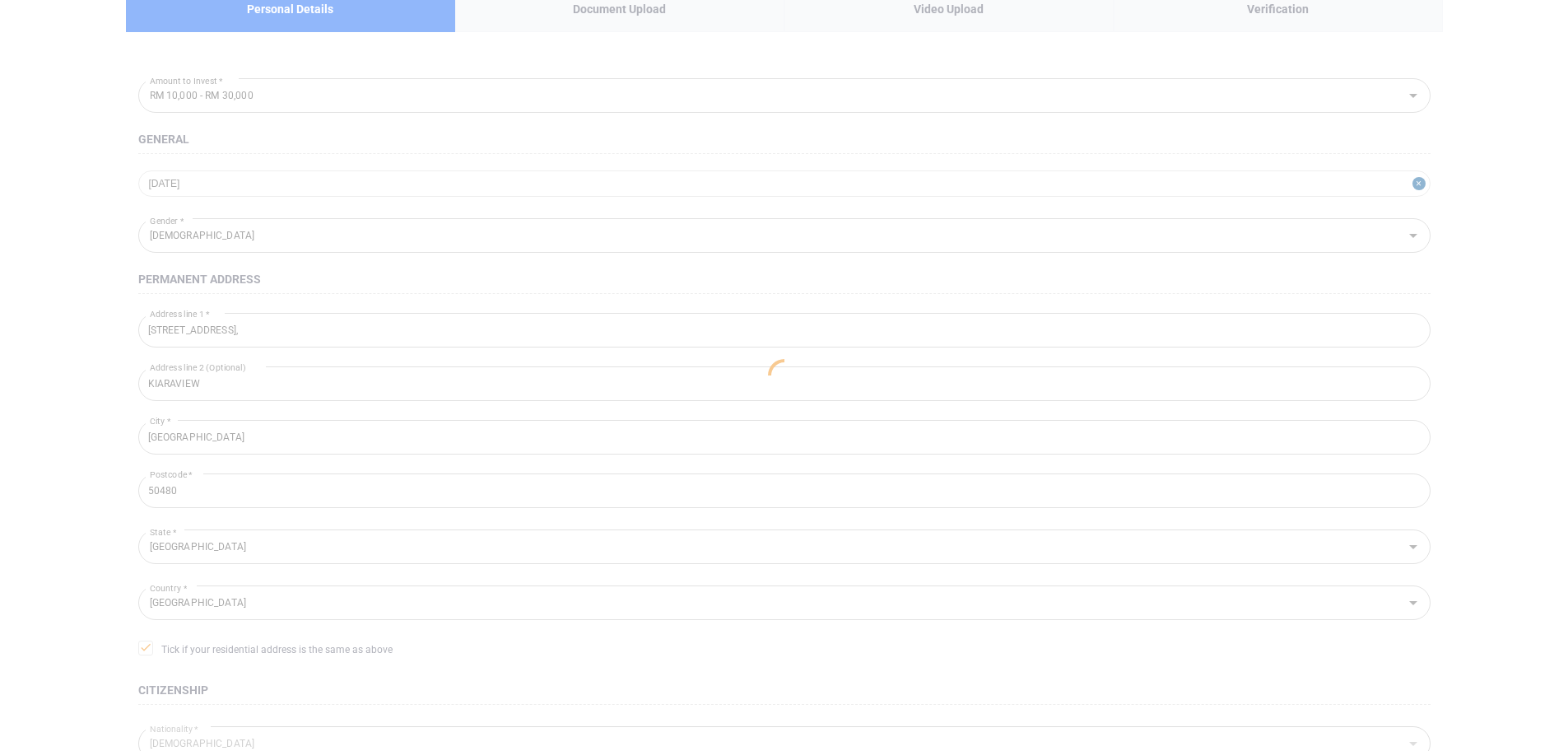
scroll to position [0, 0]
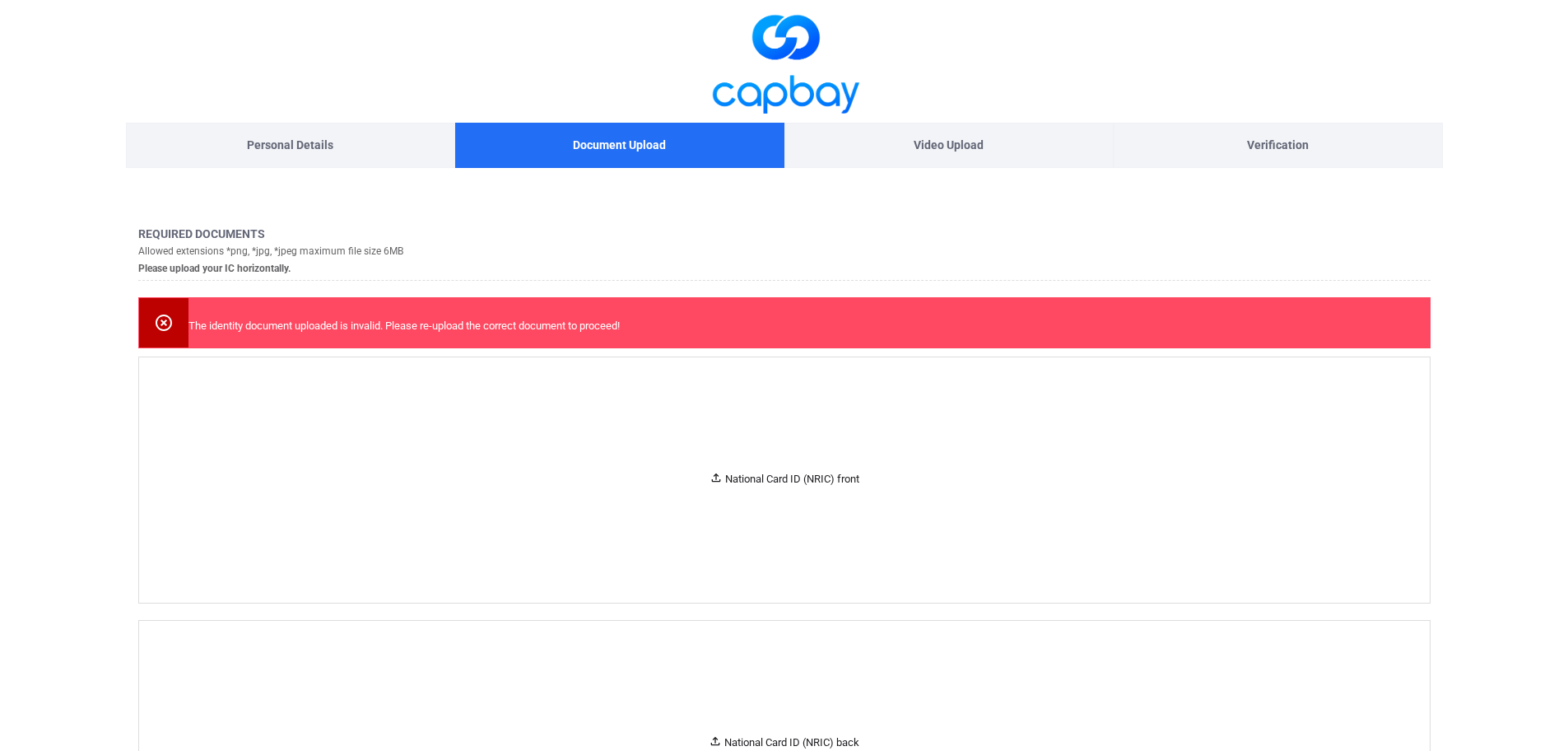
click at [160, 322] on icon at bounding box center [163, 323] width 20 height 20
click at [790, 476] on div "National Card ID (NRIC) front" at bounding box center [784, 479] width 150 height 17
click at [747, 483] on div "National Card ID (NRIC) front" at bounding box center [784, 479] width 150 height 17
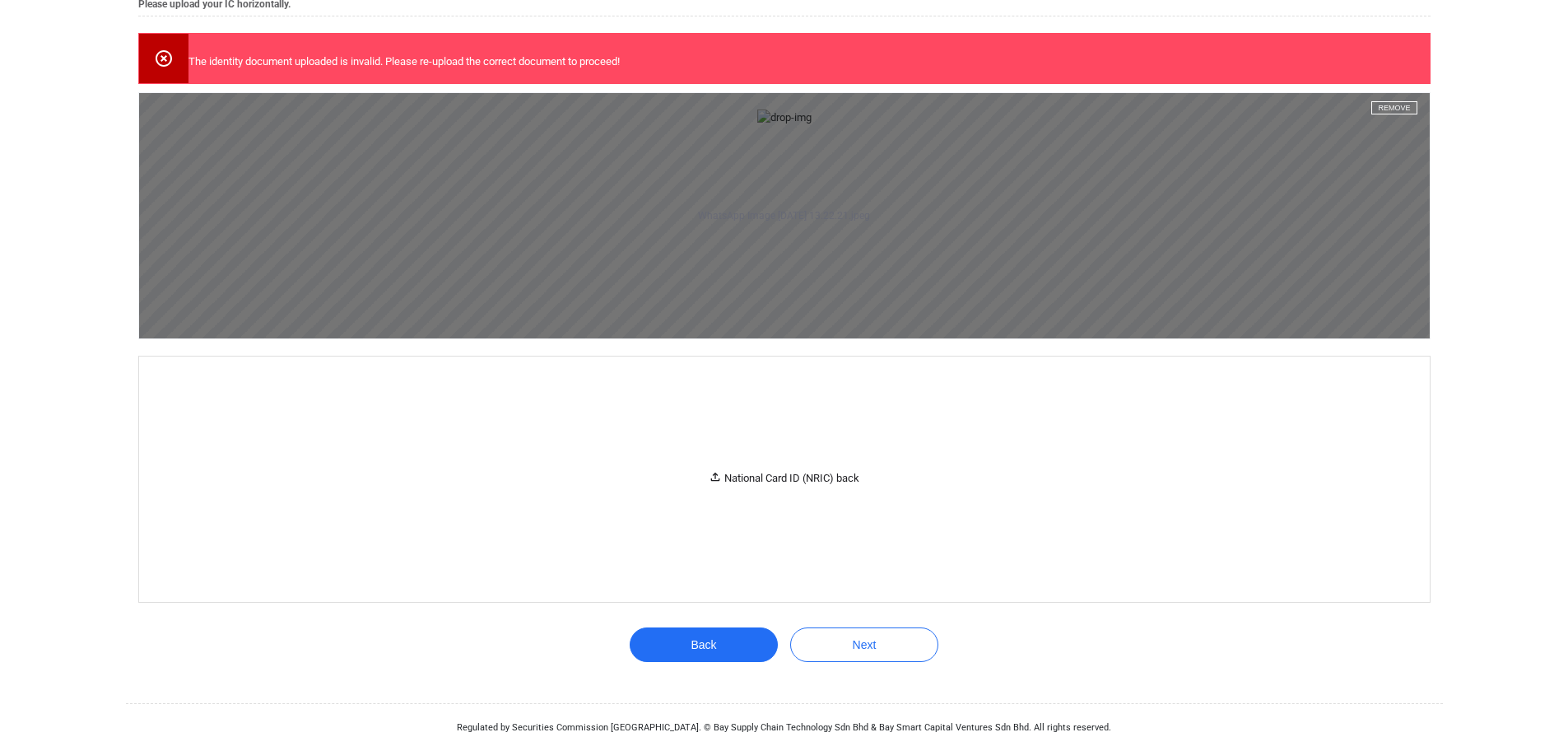
scroll to position [842, 0]
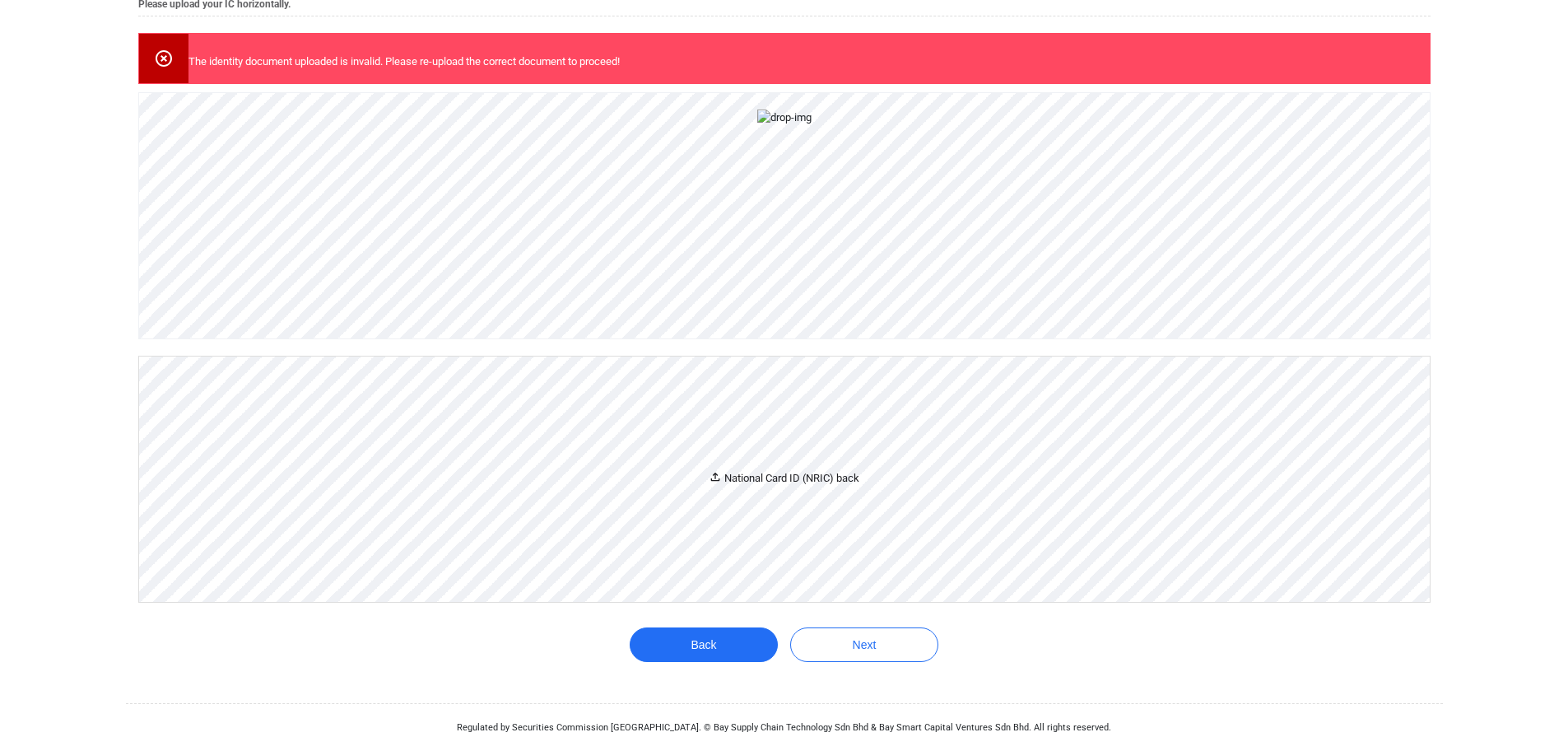
click at [720, 482] on icon at bounding box center [715, 476] width 13 height 13
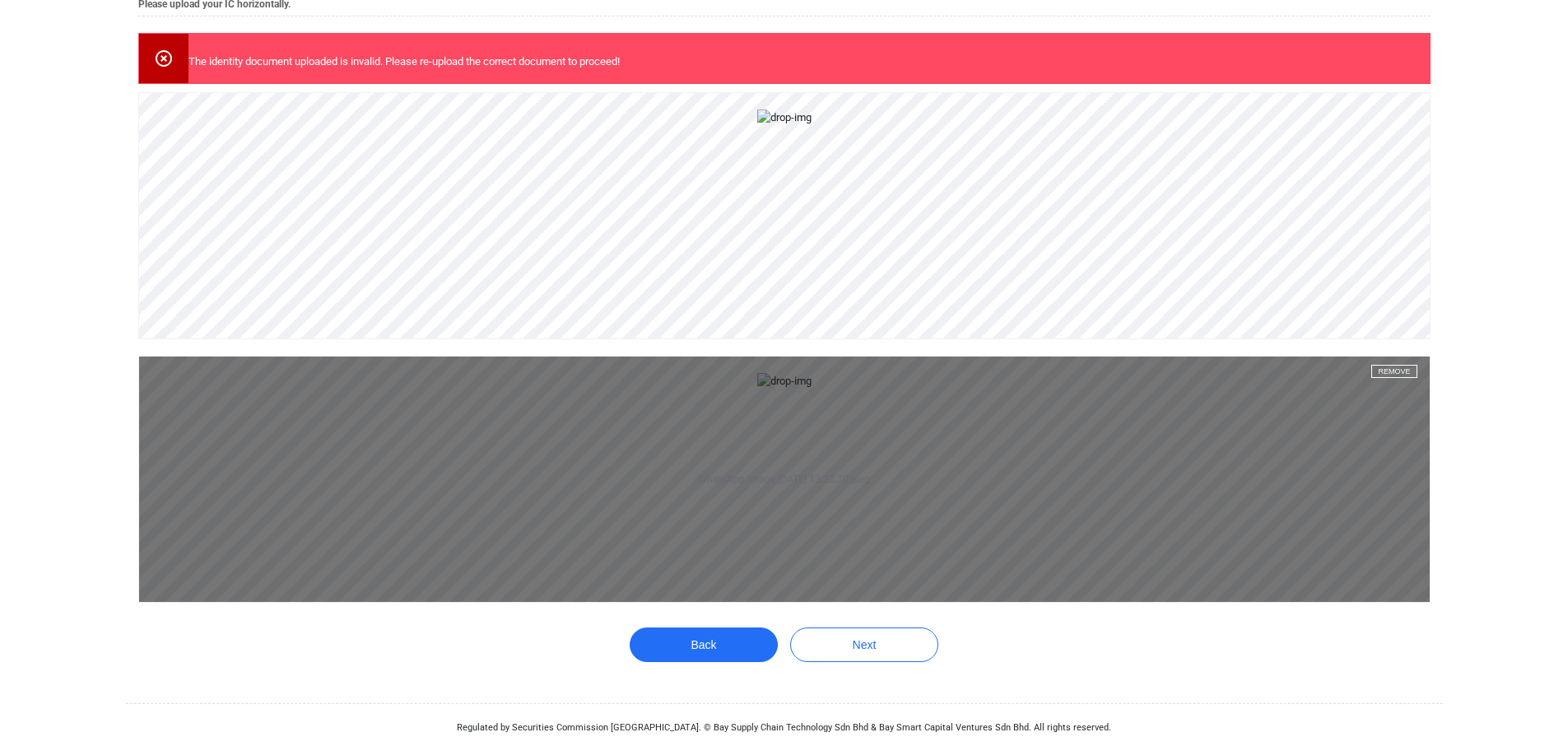
scroll to position [1420, 0]
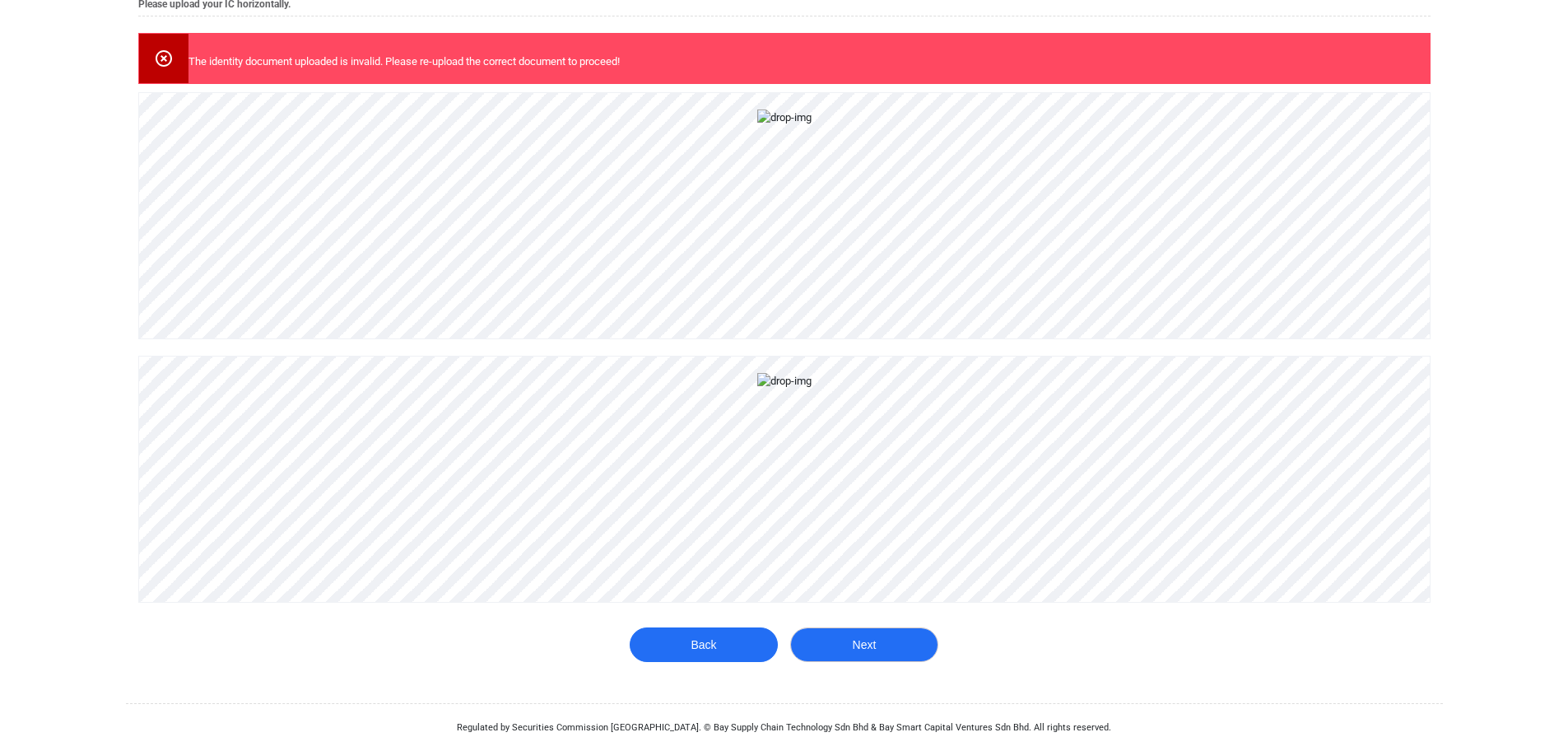
click at [859, 652] on button "Next" at bounding box center [864, 644] width 148 height 35
click at [850, 642] on button "Next" at bounding box center [864, 644] width 148 height 35
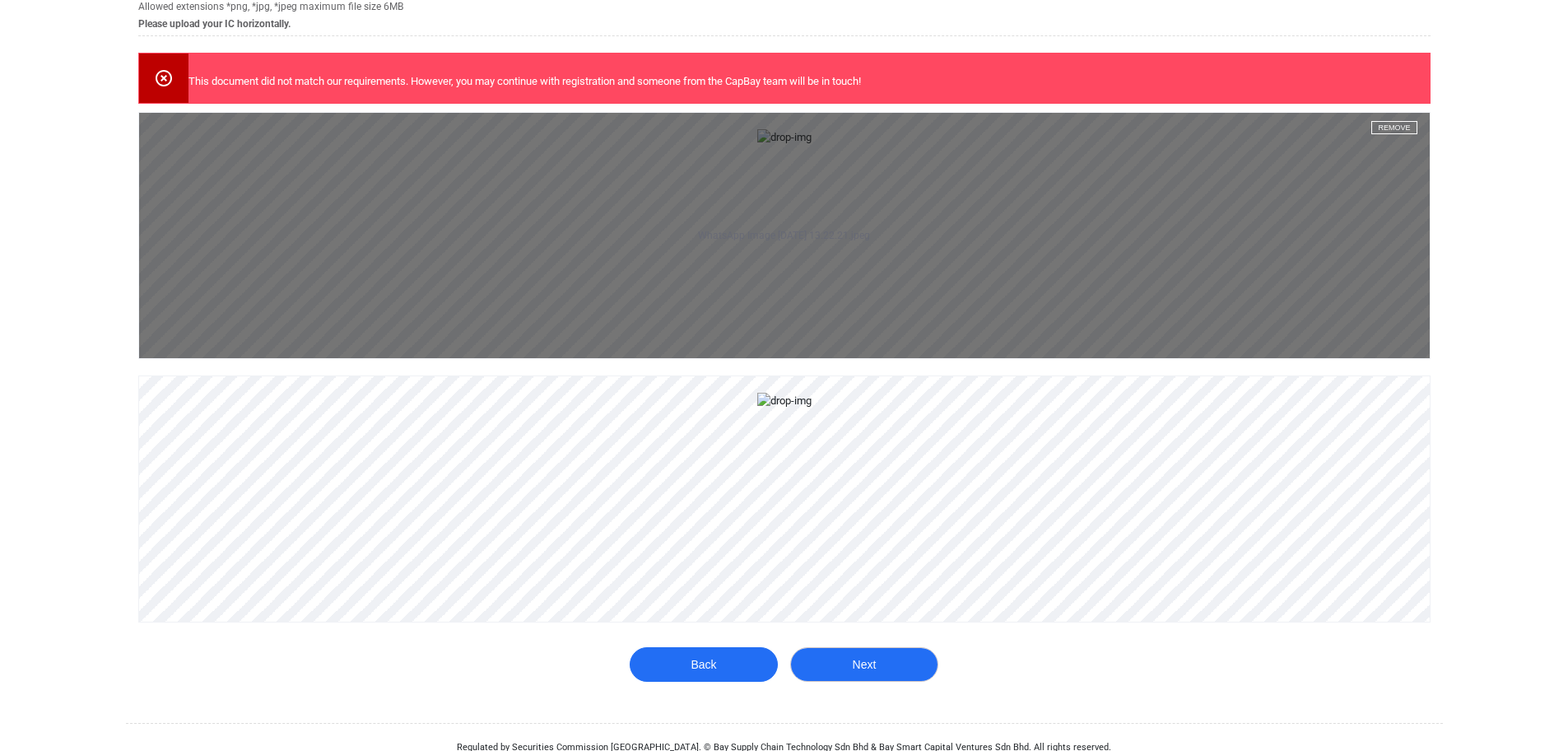
scroll to position [83, 0]
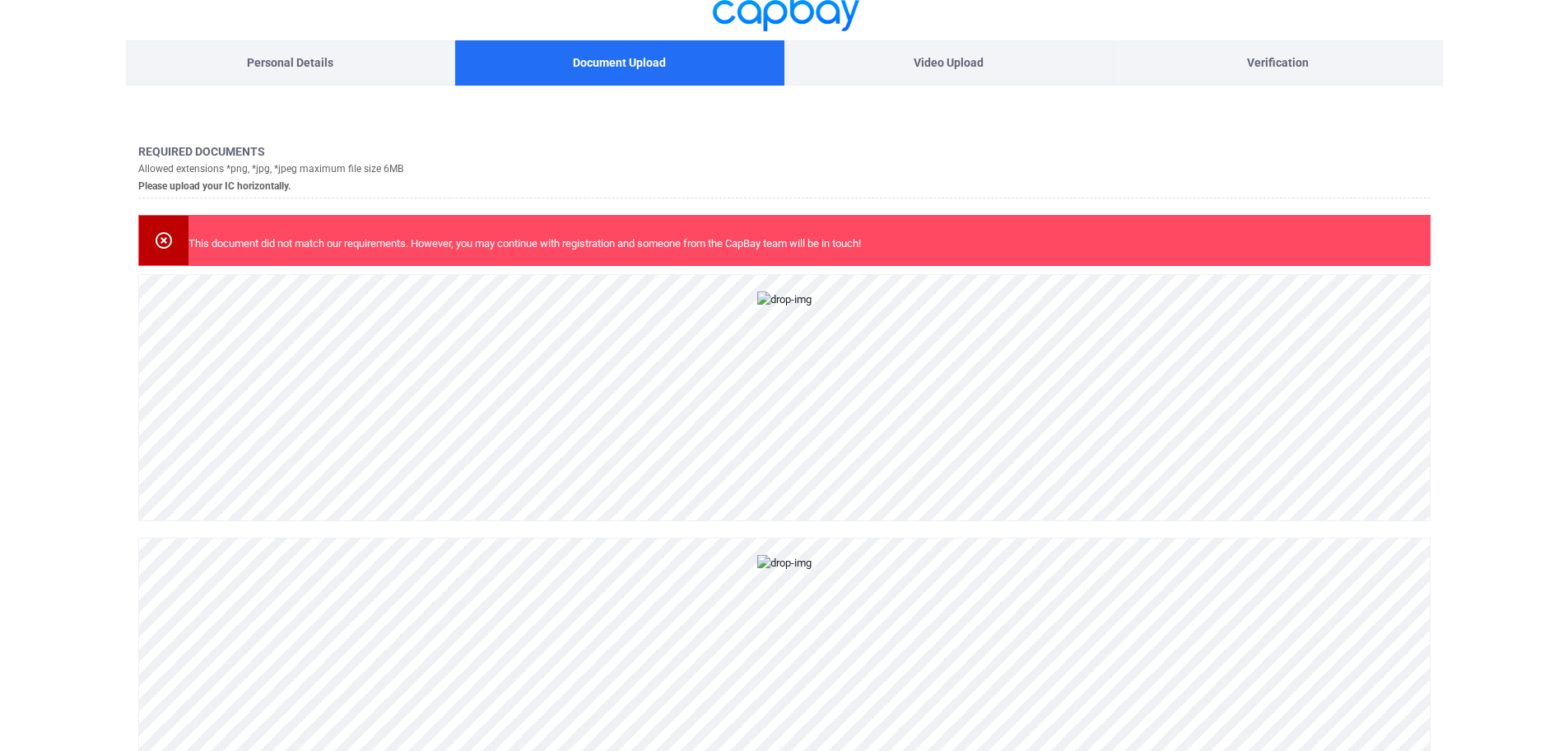
click at [162, 238] on icon at bounding box center [163, 240] width 16 height 16
click at [161, 238] on icon at bounding box center [163, 240] width 16 height 16
click at [958, 68] on p "Video Upload" at bounding box center [949, 62] width 70 height 18
click at [953, 53] on div "Video Upload" at bounding box center [949, 62] width 329 height 45
click at [946, 65] on p "Video Upload" at bounding box center [949, 62] width 70 height 18
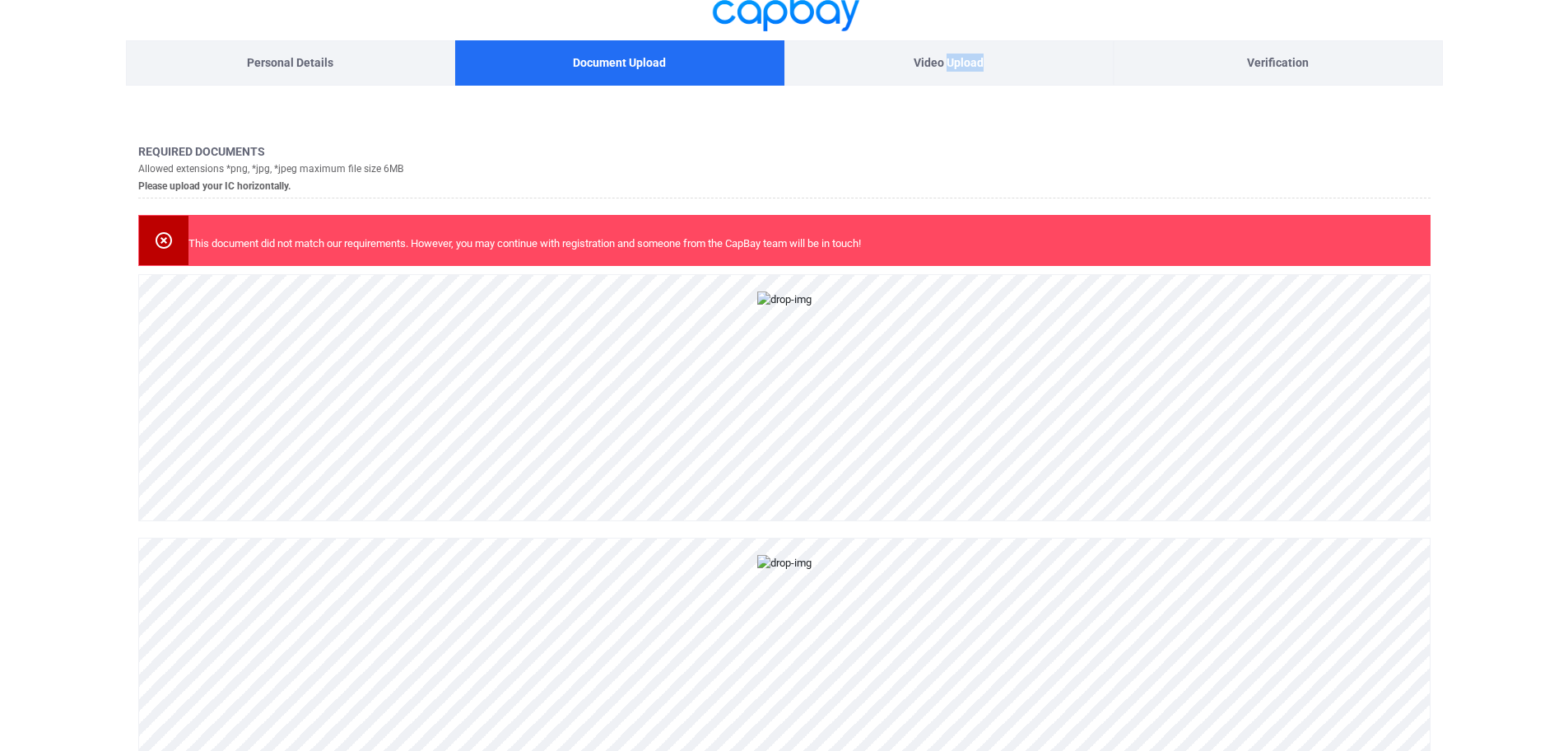
click at [946, 65] on p "Video Upload" at bounding box center [949, 62] width 70 height 18
click at [1284, 56] on p "Verification" at bounding box center [1278, 62] width 61 height 18
drag, startPoint x: 1284, startPoint y: 56, endPoint x: 1269, endPoint y: 73, distance: 22.7
click at [1284, 55] on p "Verification" at bounding box center [1278, 62] width 61 height 18
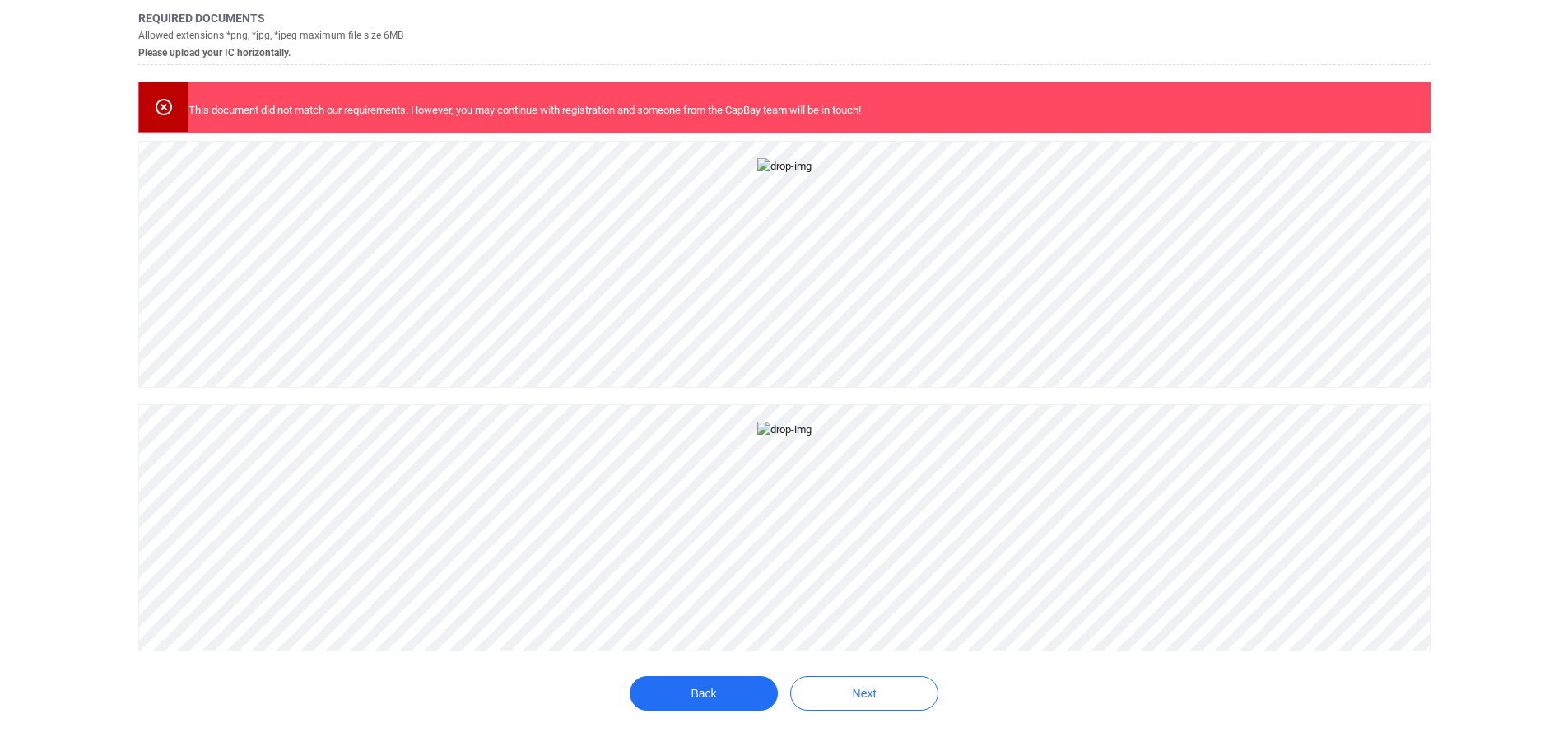
scroll to position [0, 0]
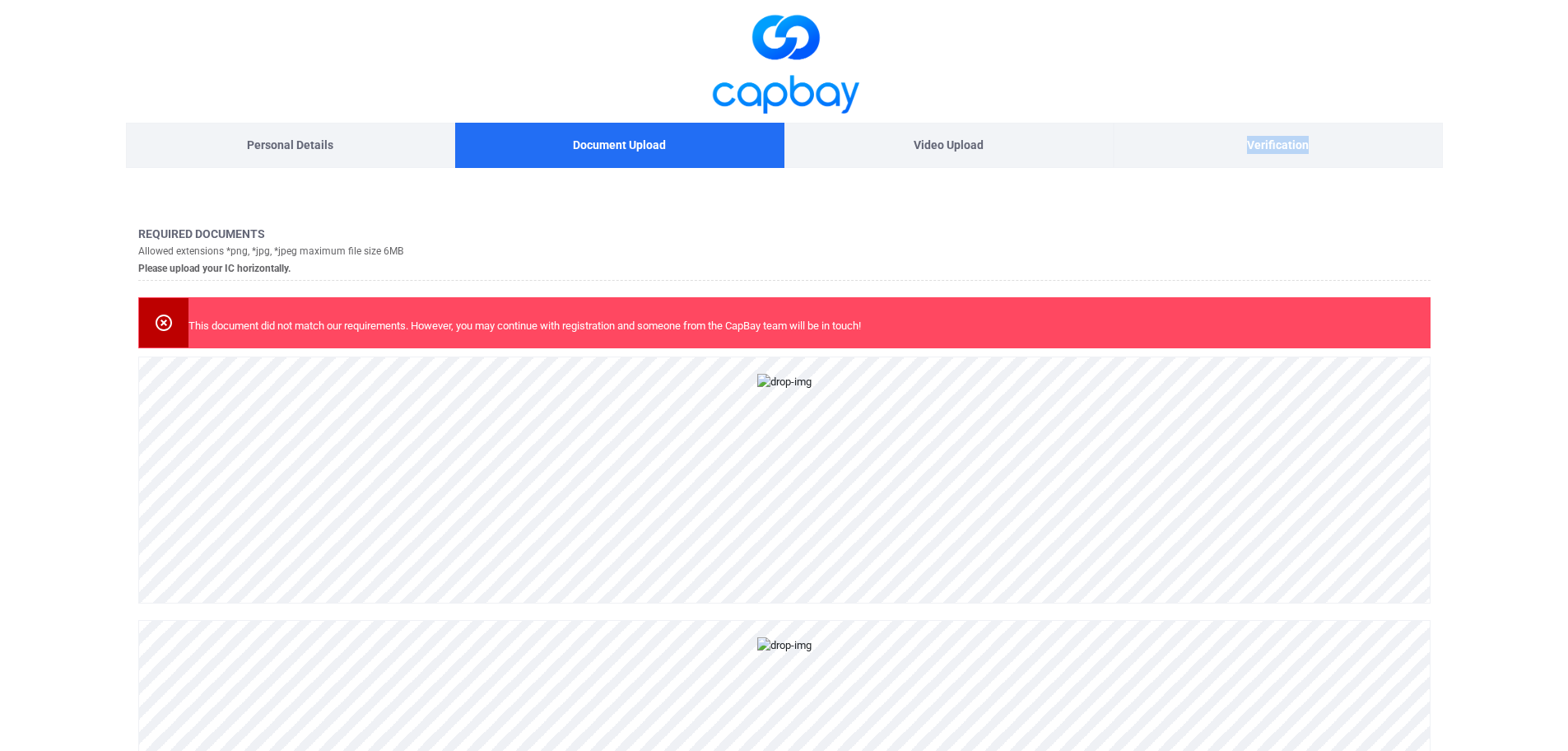
click at [1268, 133] on div "Verification" at bounding box center [1278, 145] width 329 height 45
click at [1266, 148] on p "Verification" at bounding box center [1278, 144] width 61 height 18
